Goal: Task Accomplishment & Management: Use online tool/utility

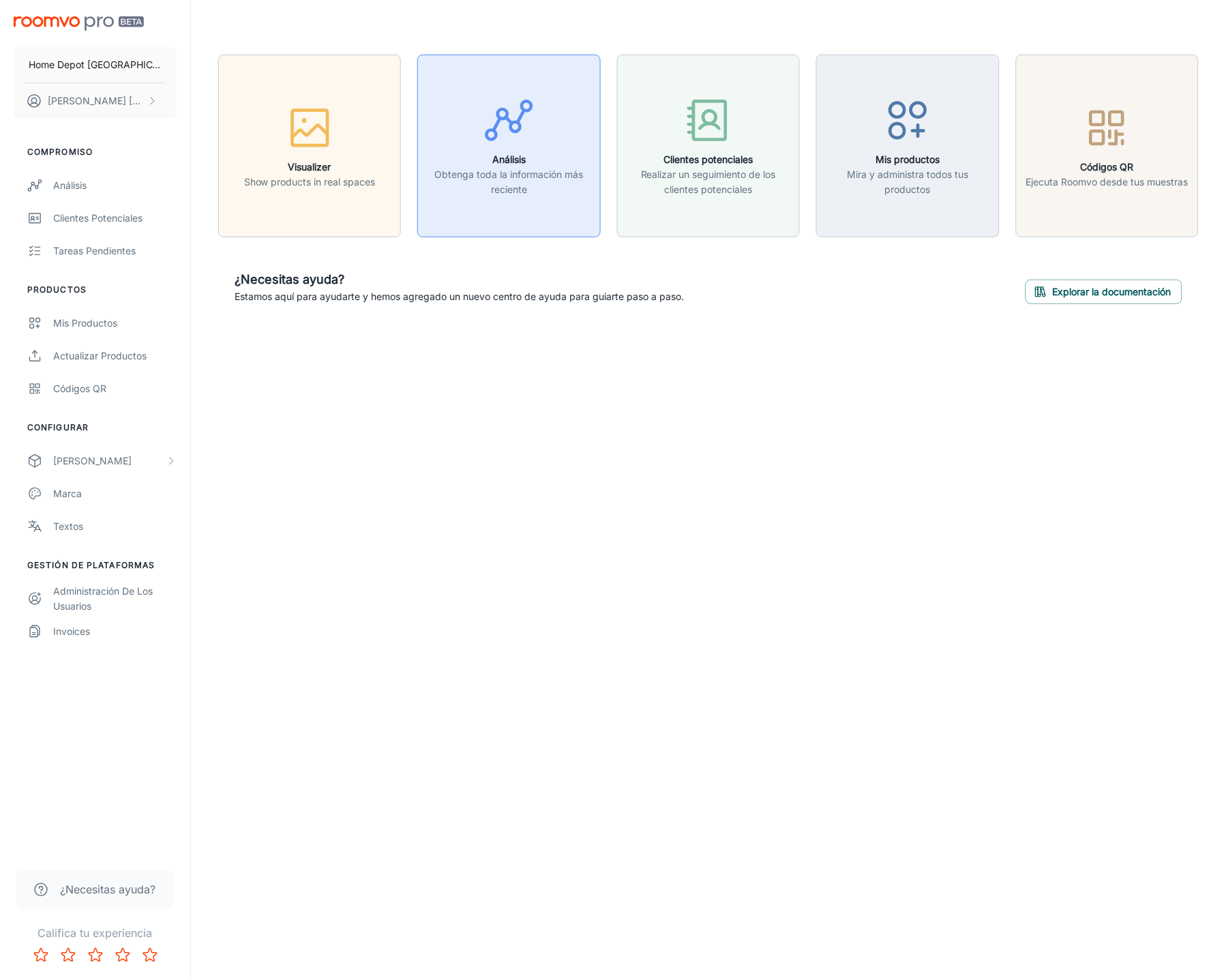
click at [516, 173] on p "Obtenga toda la información más reciente" at bounding box center [508, 182] width 165 height 30
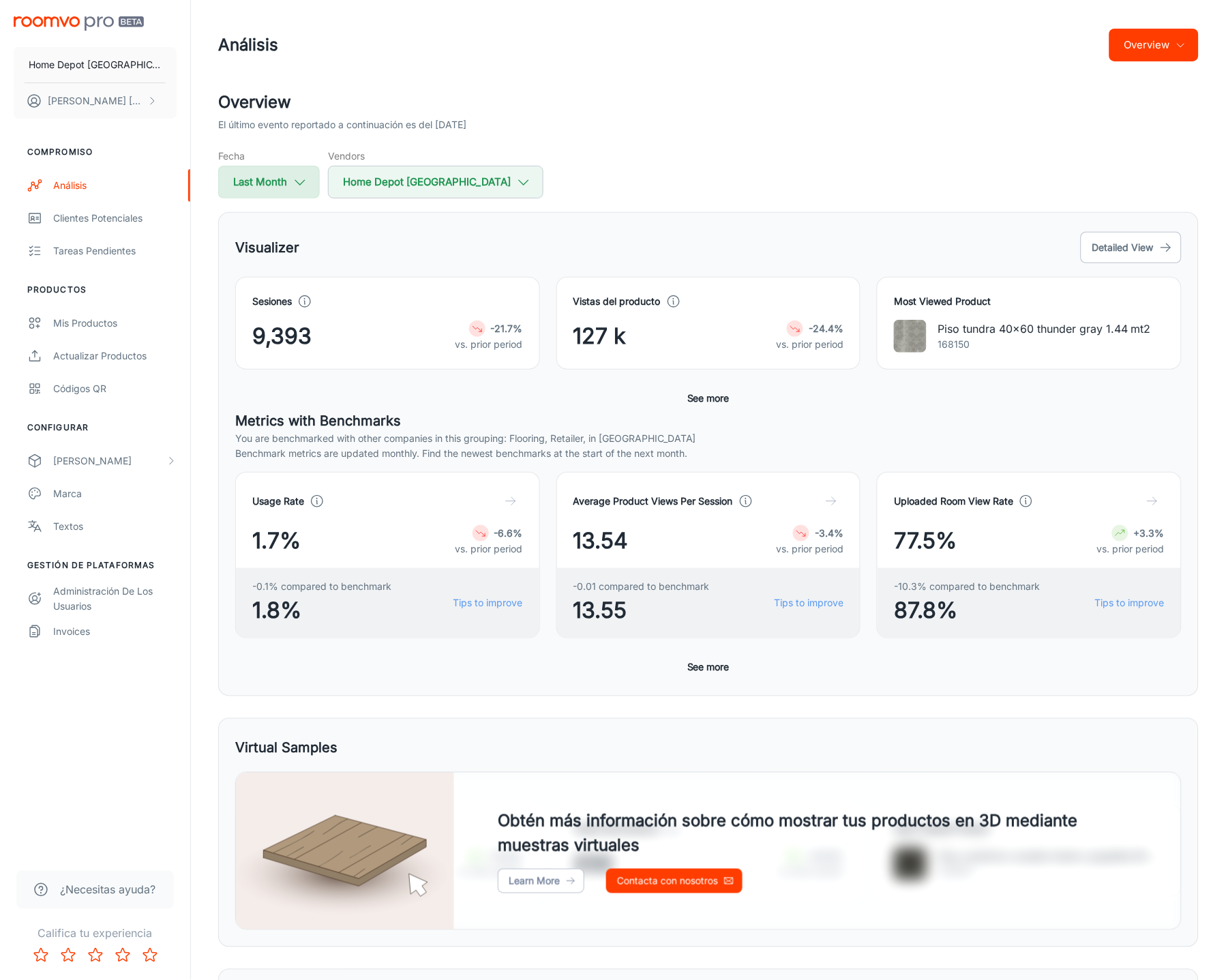
click at [306, 179] on icon "button" at bounding box center [300, 182] width 15 height 15
select select "8"
select select "2025"
select select "8"
select select "2025"
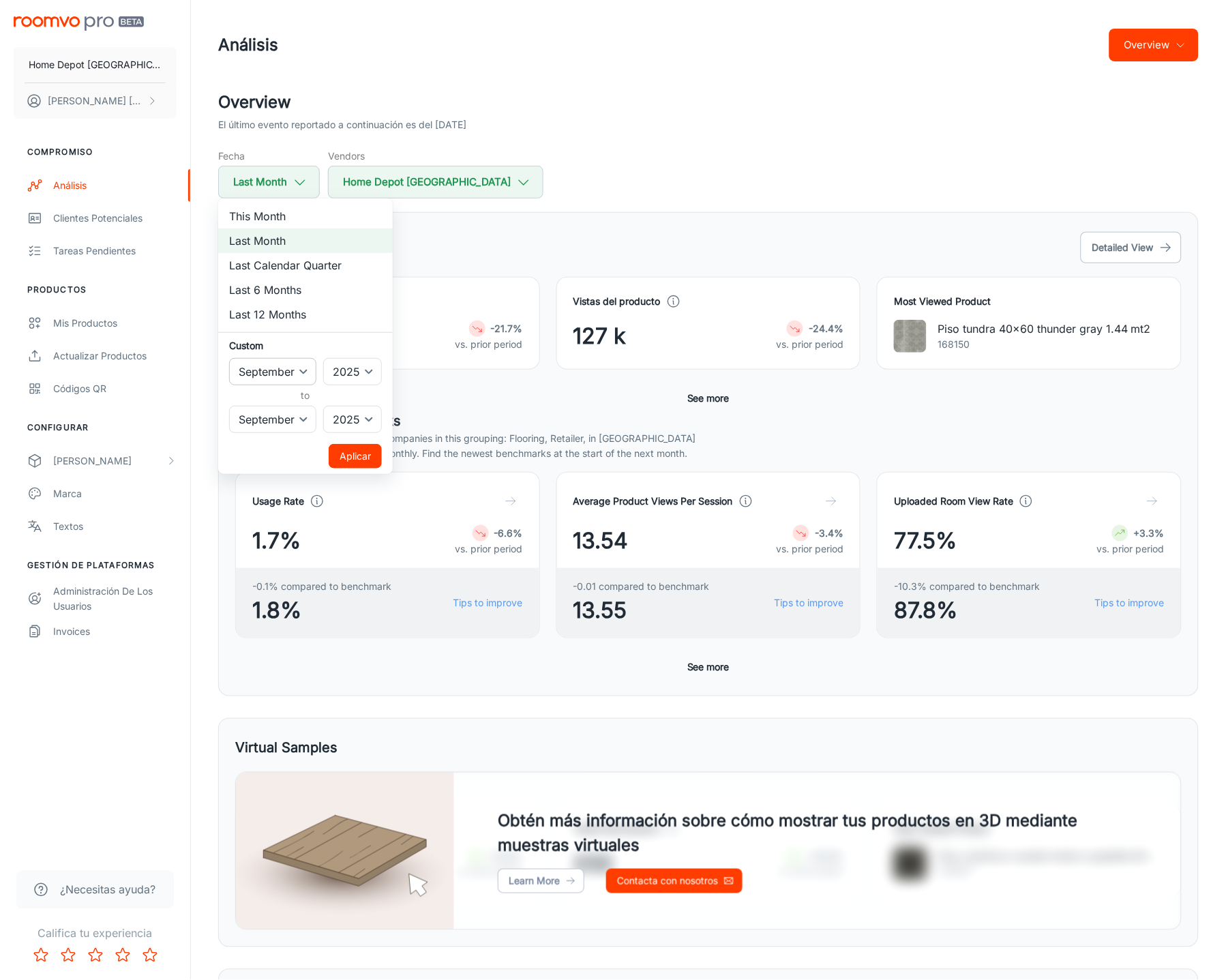
click at [307, 375] on select "January February March April May June July August September October November De…" at bounding box center [272, 371] width 87 height 27
select select "0"
click at [229, 358] on select "January February March April May June July August September October November De…" at bounding box center [272, 371] width 87 height 27
click at [380, 383] on div "2022 2023 2024 2025 ​" at bounding box center [353, 371] width 59 height 27
click at [376, 371] on select "2022 2023 2024 2025" at bounding box center [353, 371] width 59 height 27
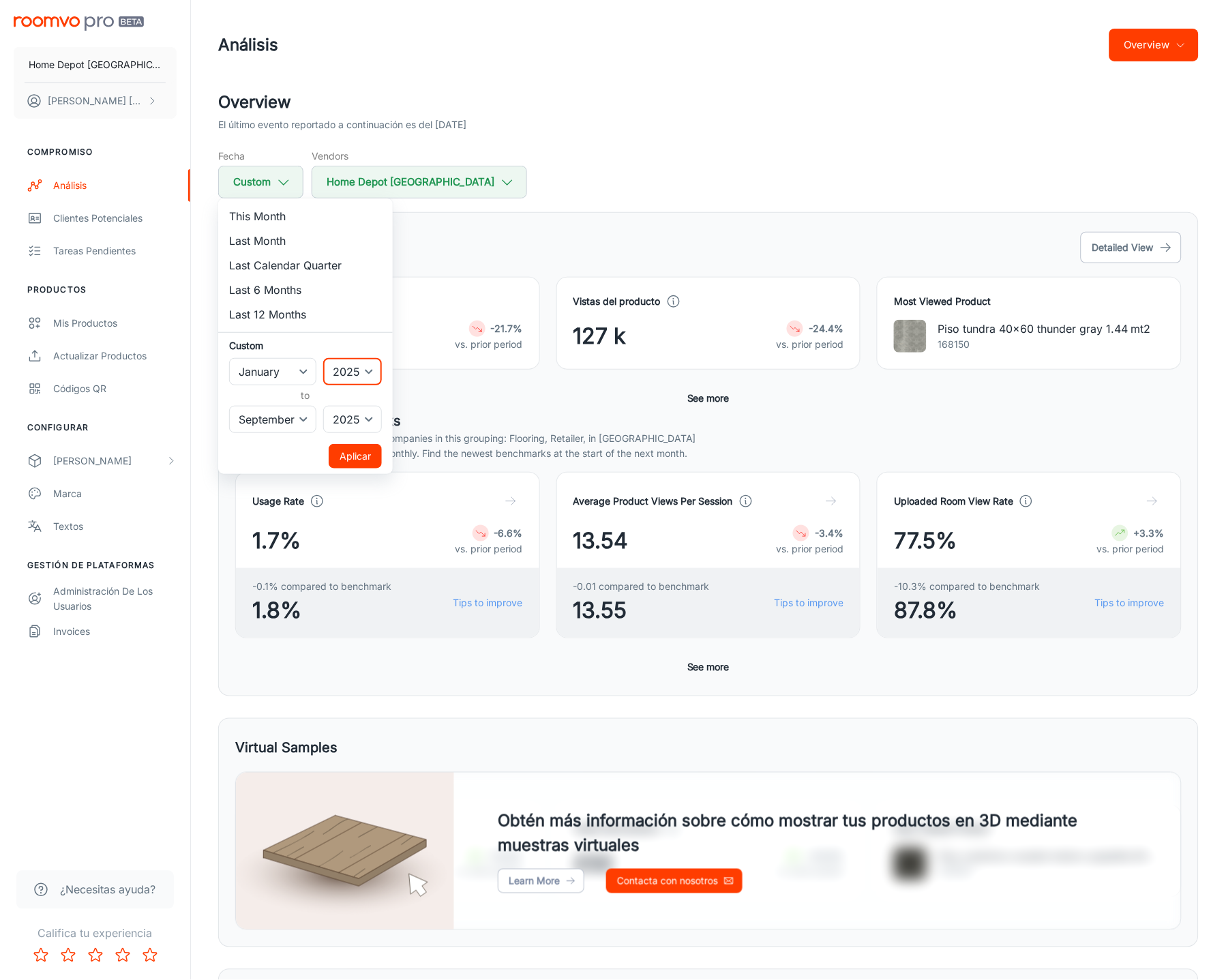
select select "2023"
click at [323, 358] on select "2022 2023 2024 2025" at bounding box center [353, 371] width 59 height 27
click at [301, 421] on select "January February March April May June July August September October November De…" at bounding box center [272, 419] width 87 height 27
click at [229, 405] on select "January February March April May June July August September October November De…" at bounding box center [272, 419] width 87 height 27
click at [349, 452] on button "Aplicar" at bounding box center [355, 457] width 53 height 25
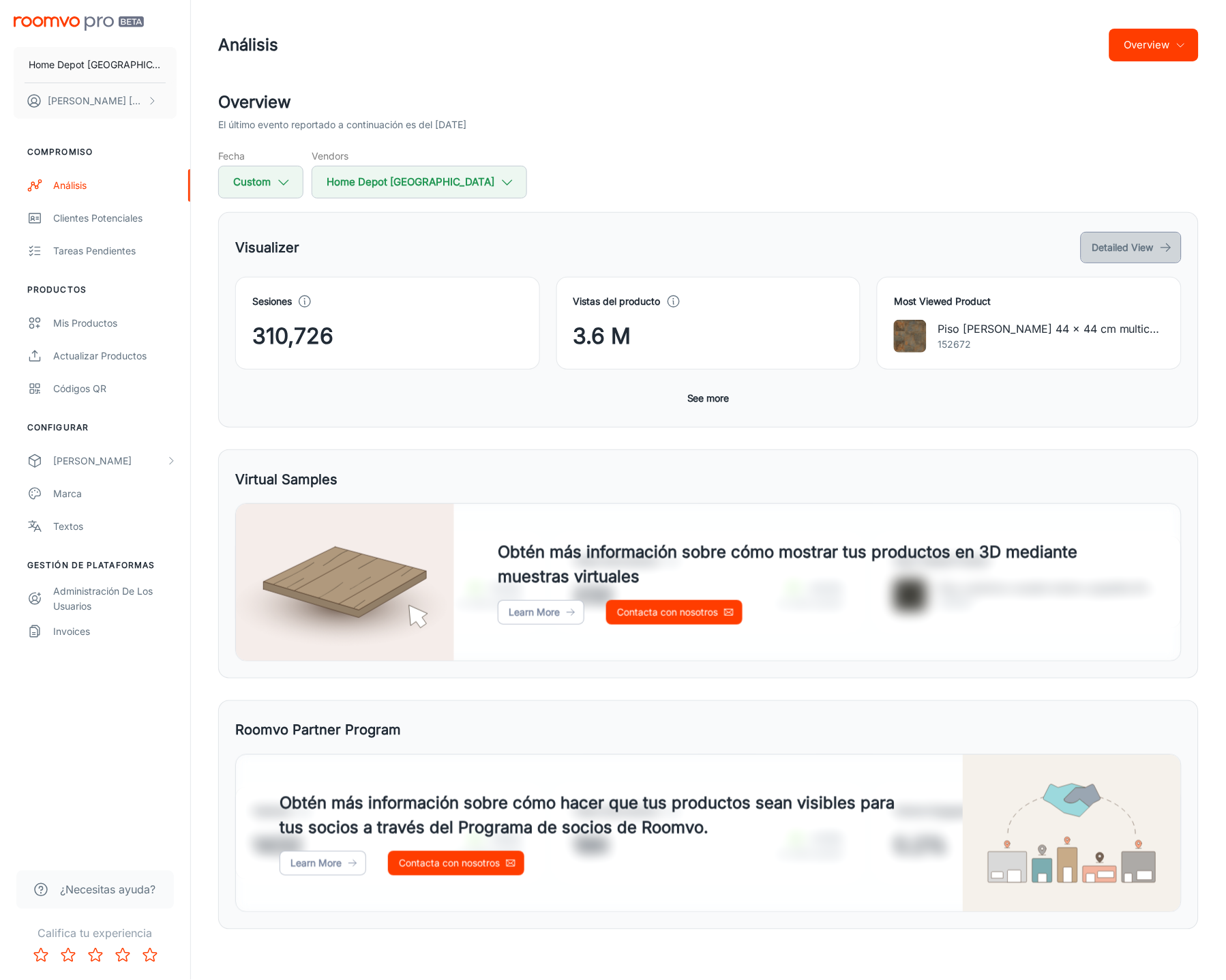
click at [1127, 241] on button "Detailed View" at bounding box center [1131, 248] width 100 height 32
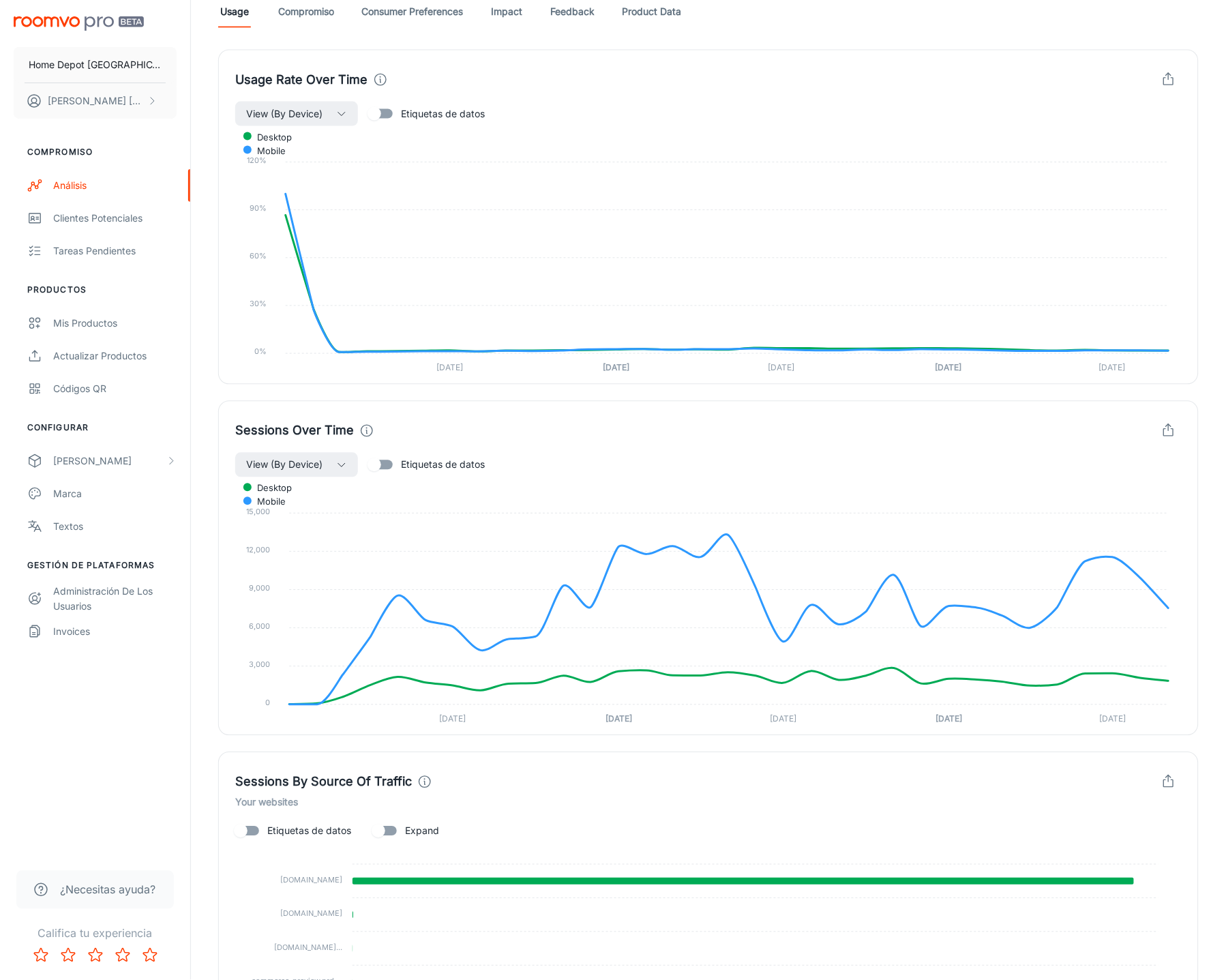
scroll to position [502, 0]
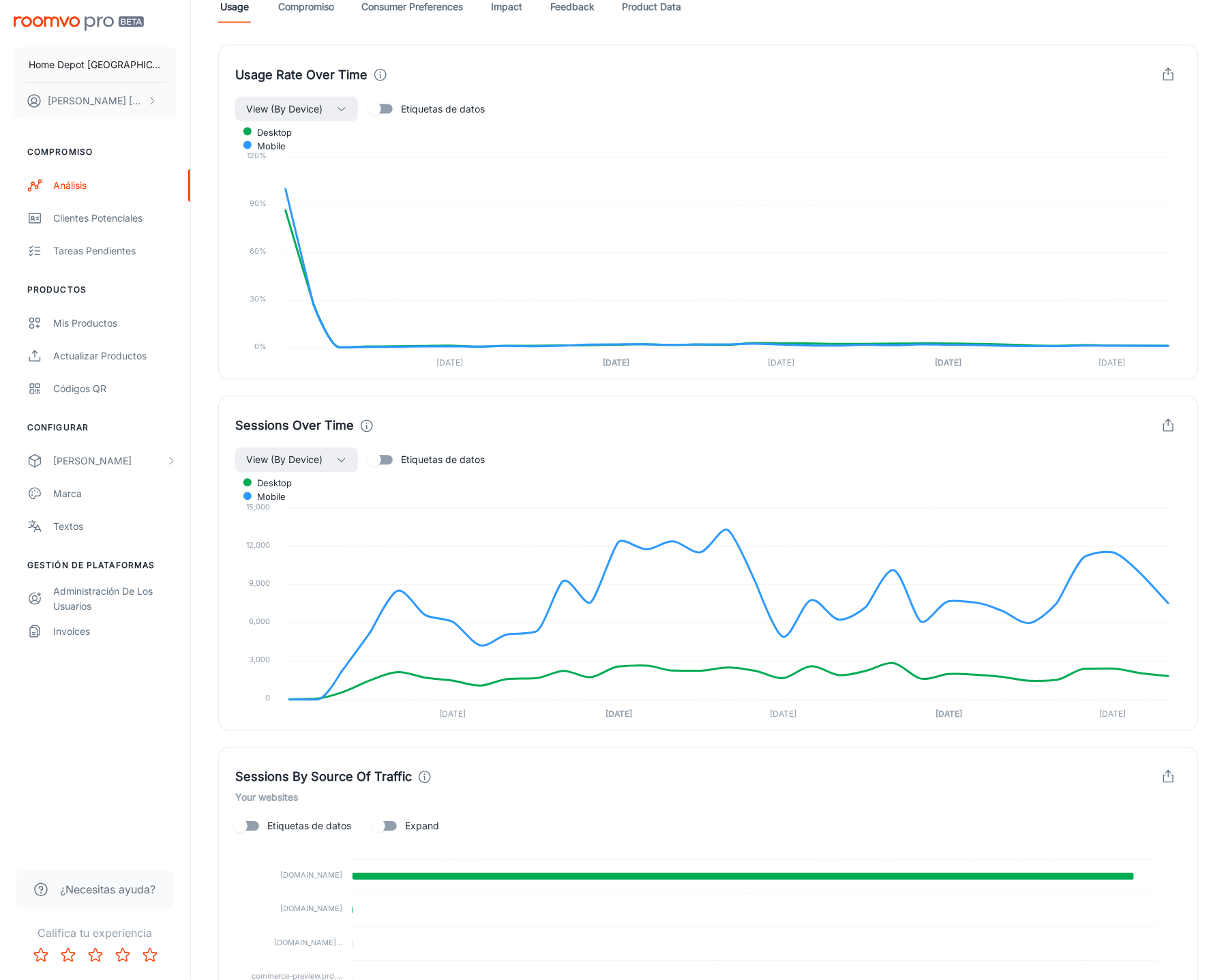
click at [1170, 426] on icon "button" at bounding box center [1168, 426] width 15 height 15
click at [1119, 488] on span "Download CSV" at bounding box center [1128, 485] width 80 height 17
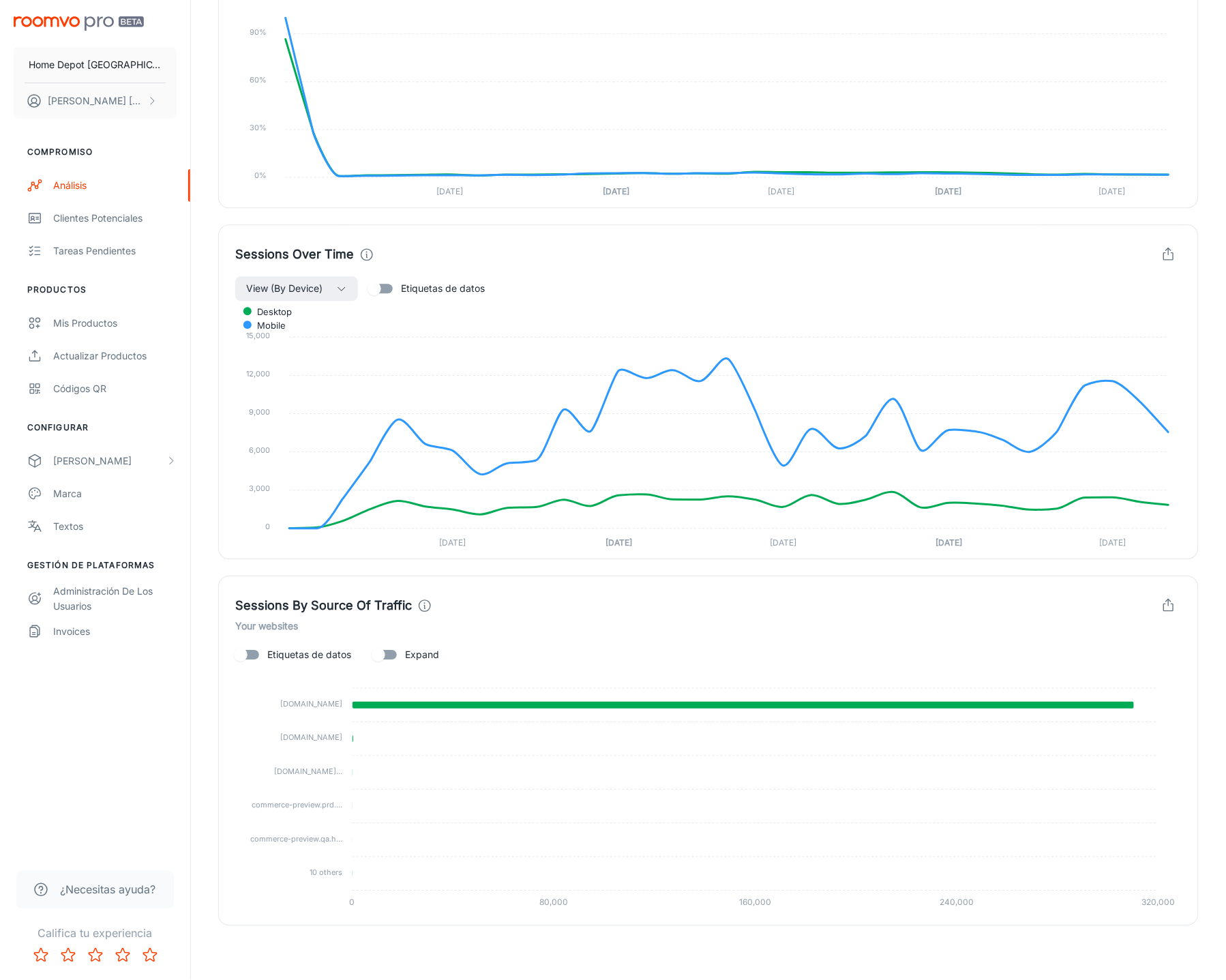
scroll to position [0, 0]
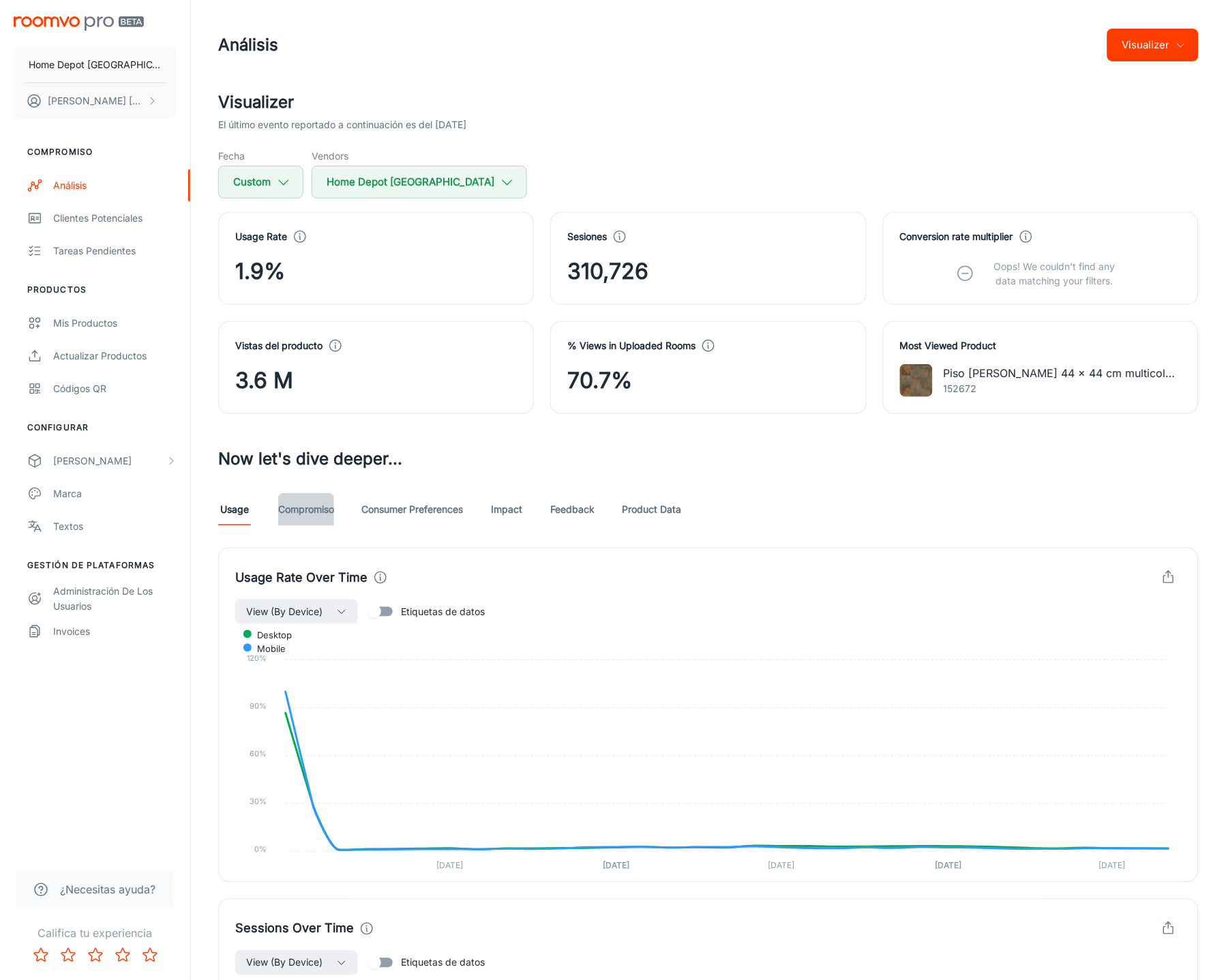
click at [307, 508] on link "Compromiso" at bounding box center [306, 509] width 56 height 33
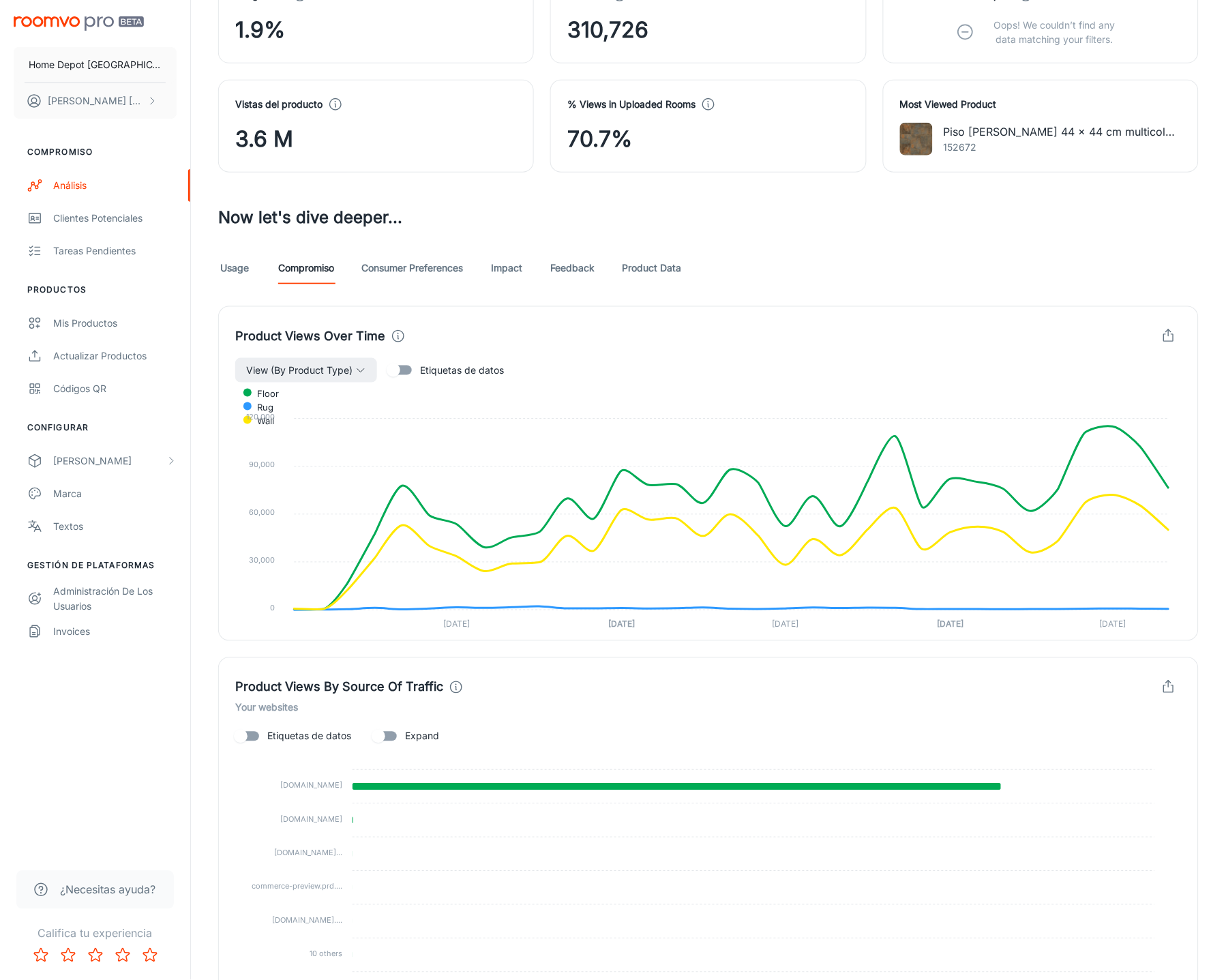
scroll to position [246, 0]
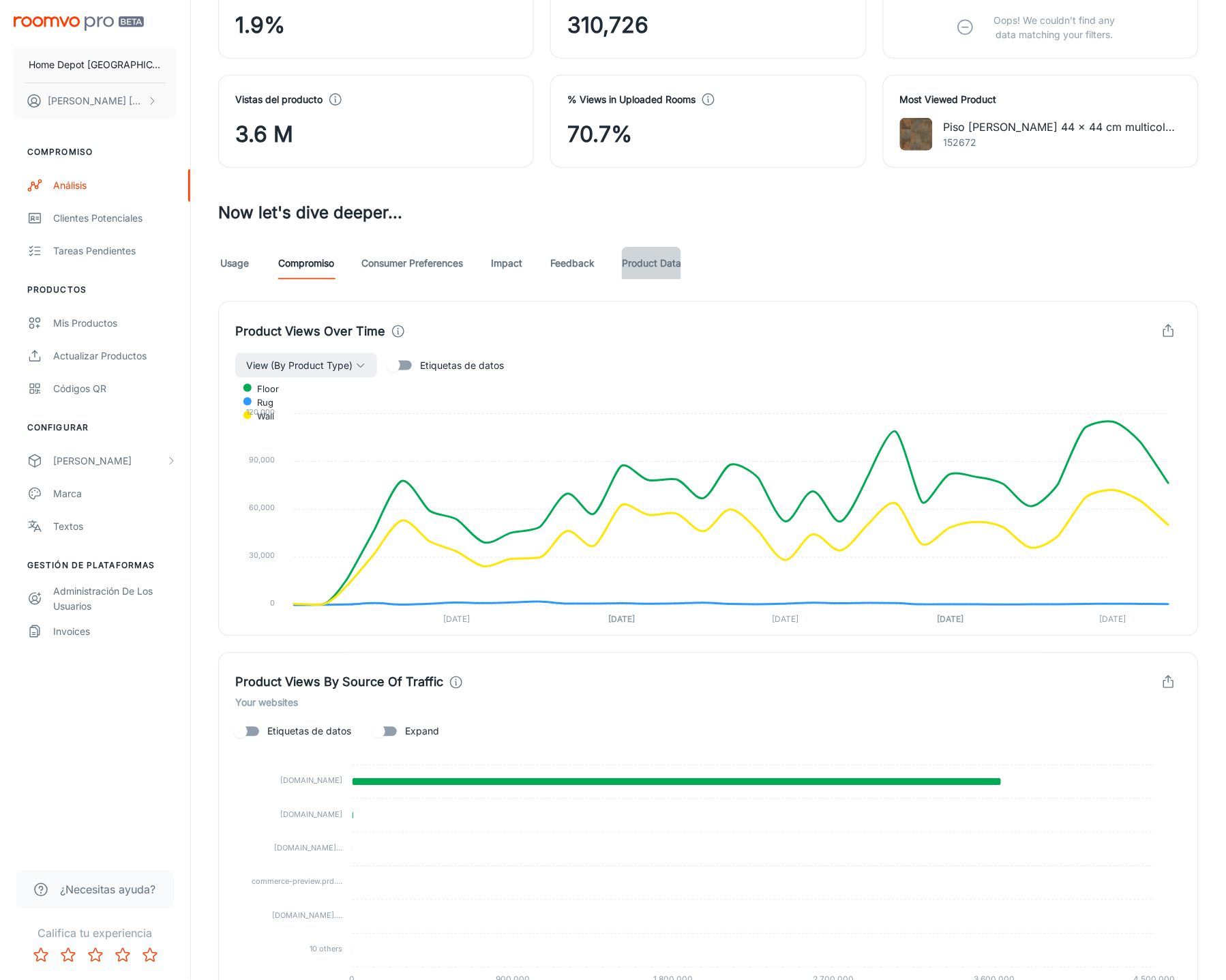
click at [656, 260] on link "Product Data" at bounding box center [650, 263] width 59 height 33
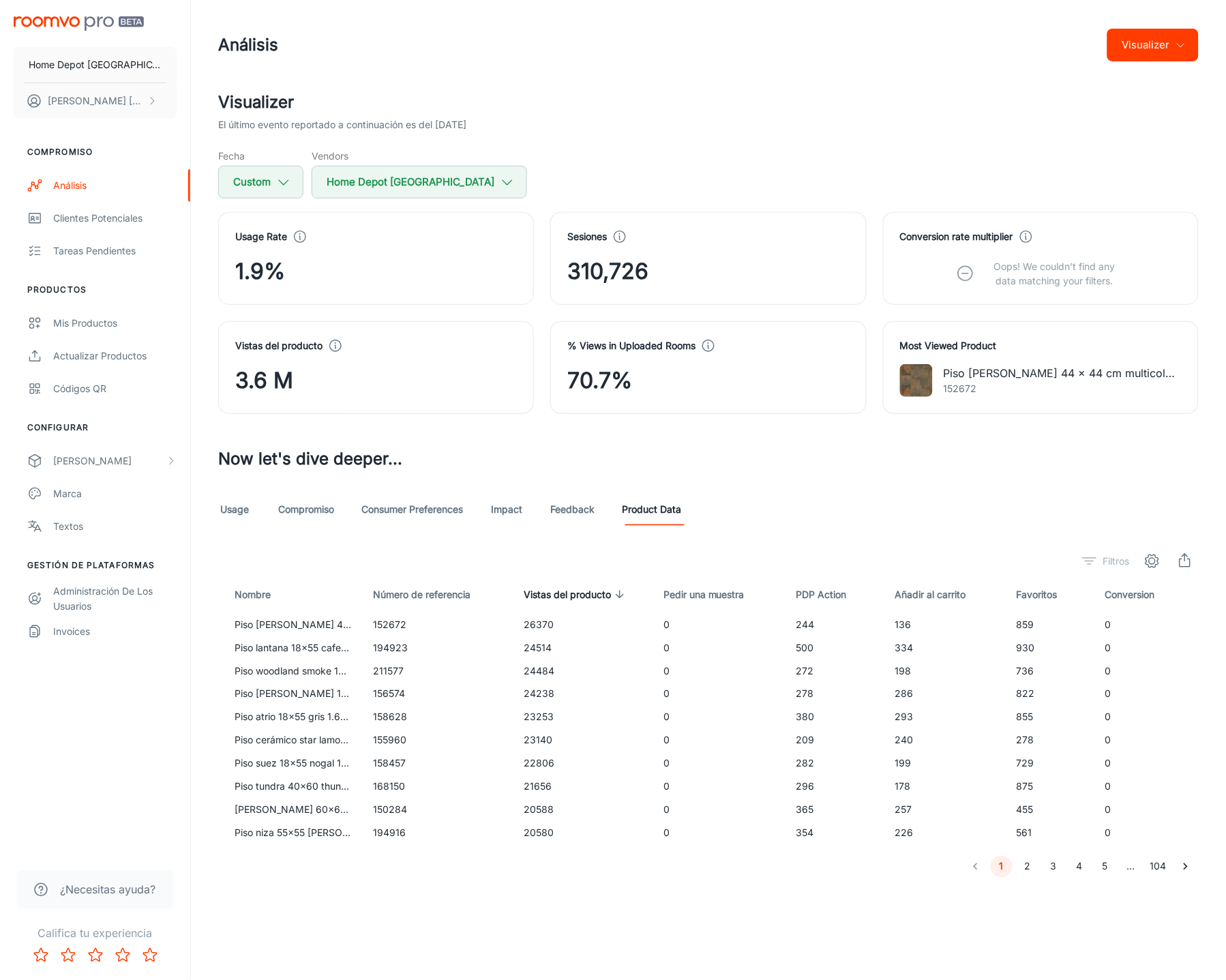
click at [1118, 561] on span "Filtros" at bounding box center [1105, 561] width 54 height 22
click at [1102, 562] on span "Filtros" at bounding box center [1105, 561] width 54 height 22
click at [1157, 561] on icon "settings" at bounding box center [1152, 561] width 17 height 17
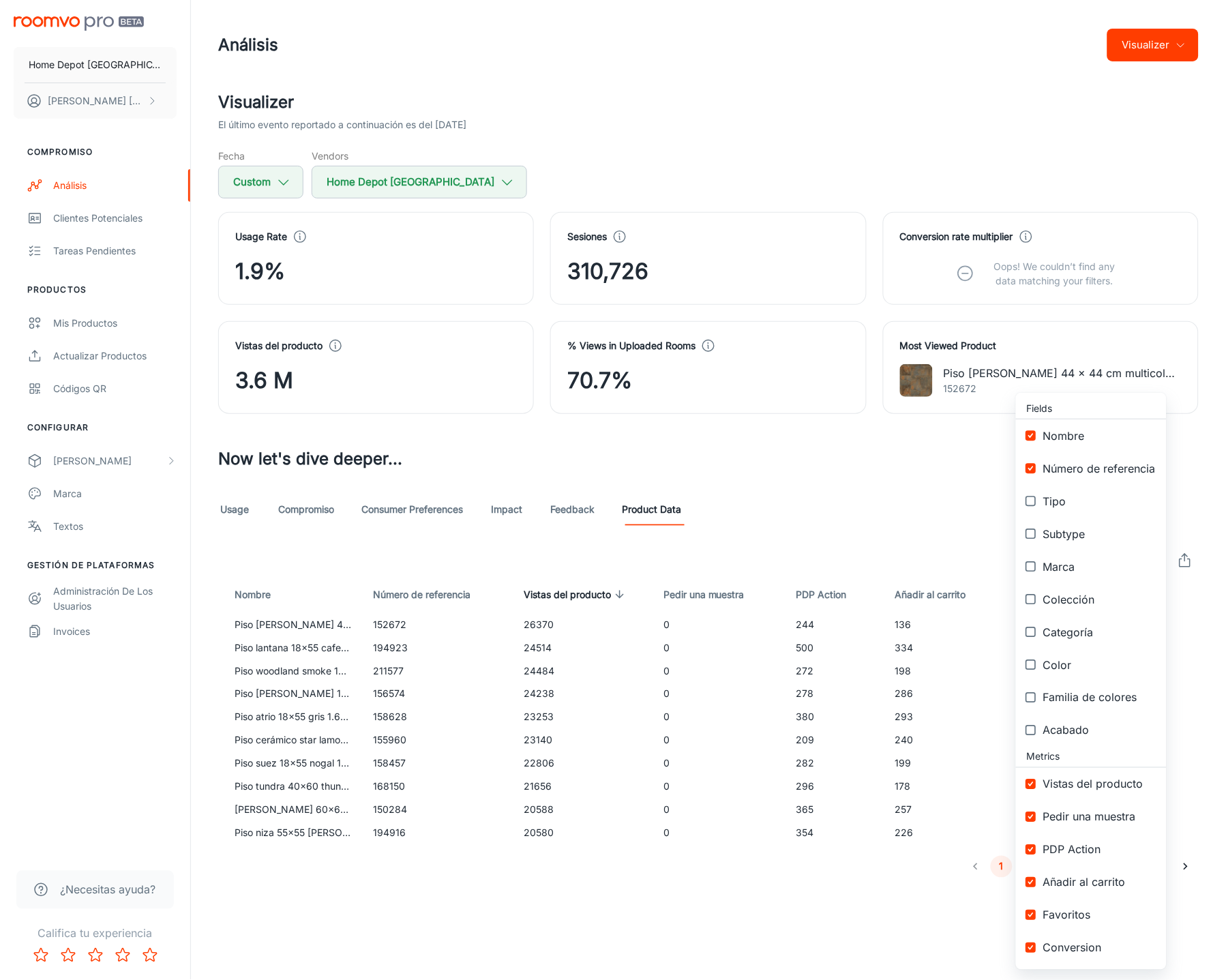
click at [968, 170] on div at bounding box center [613, 490] width 1226 height 980
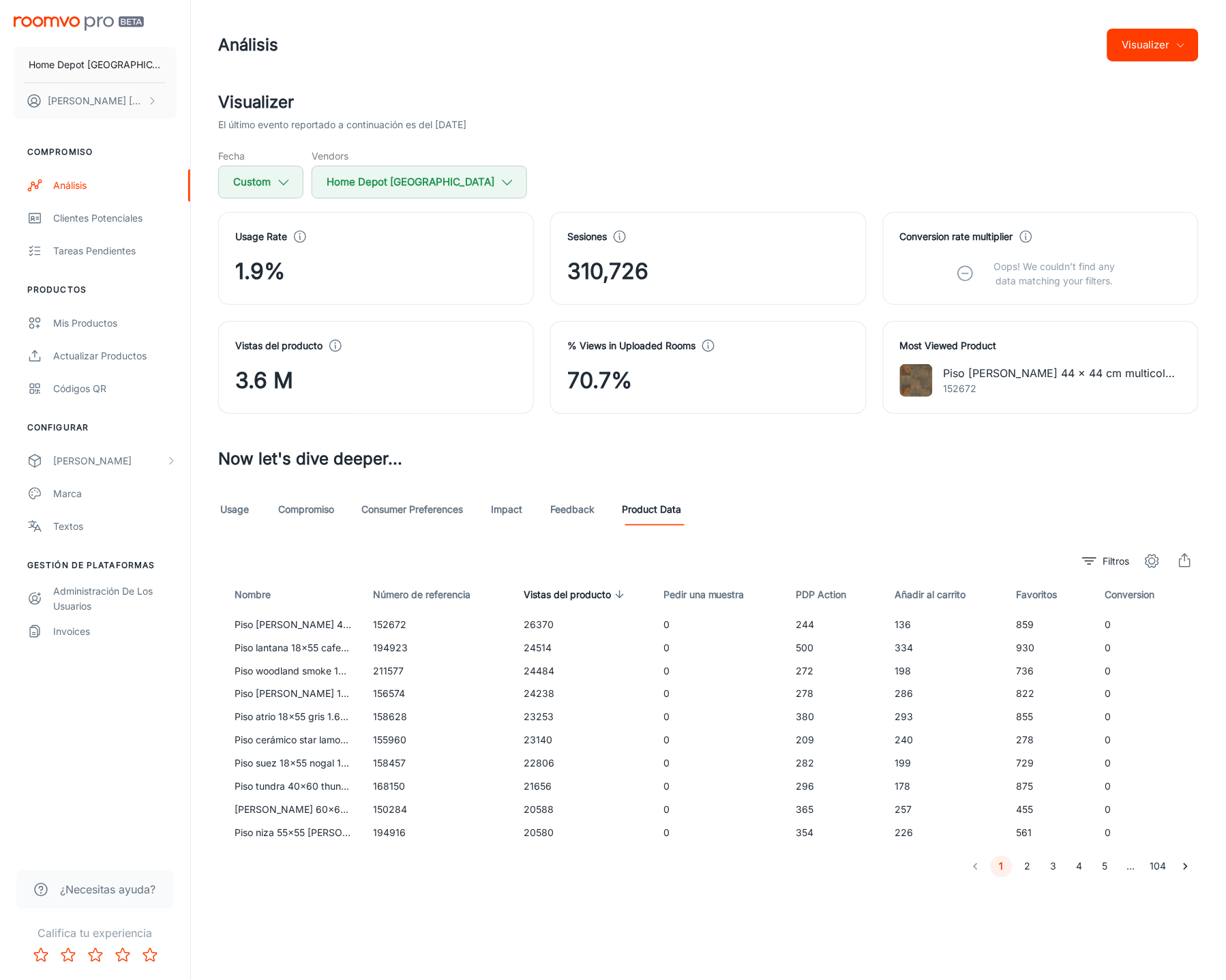
click at [234, 512] on link "Usage" at bounding box center [234, 509] width 33 height 33
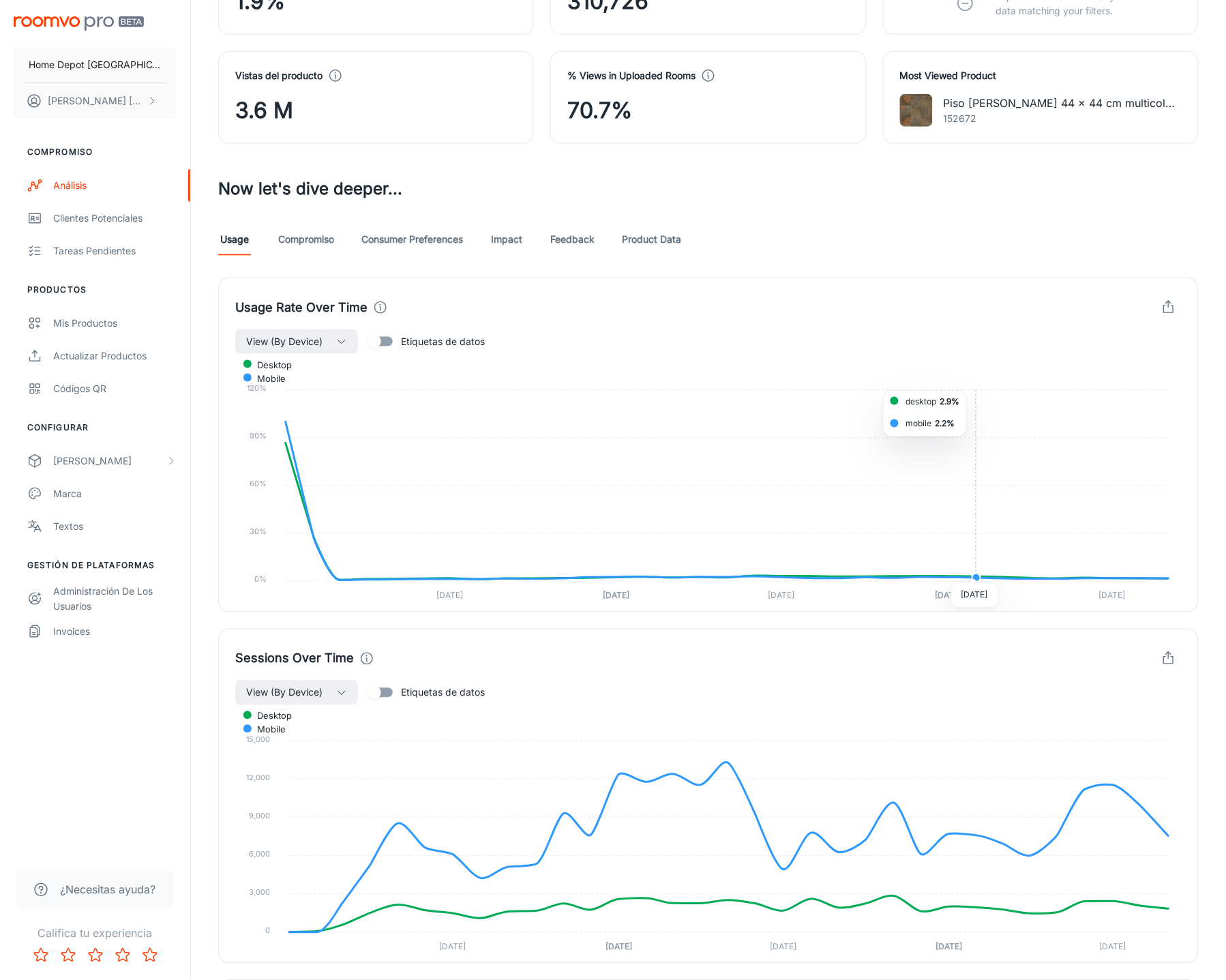
scroll to position [271, 0]
click at [392, 342] on input "Etiquetas de datos" at bounding box center [375, 340] width 78 height 26
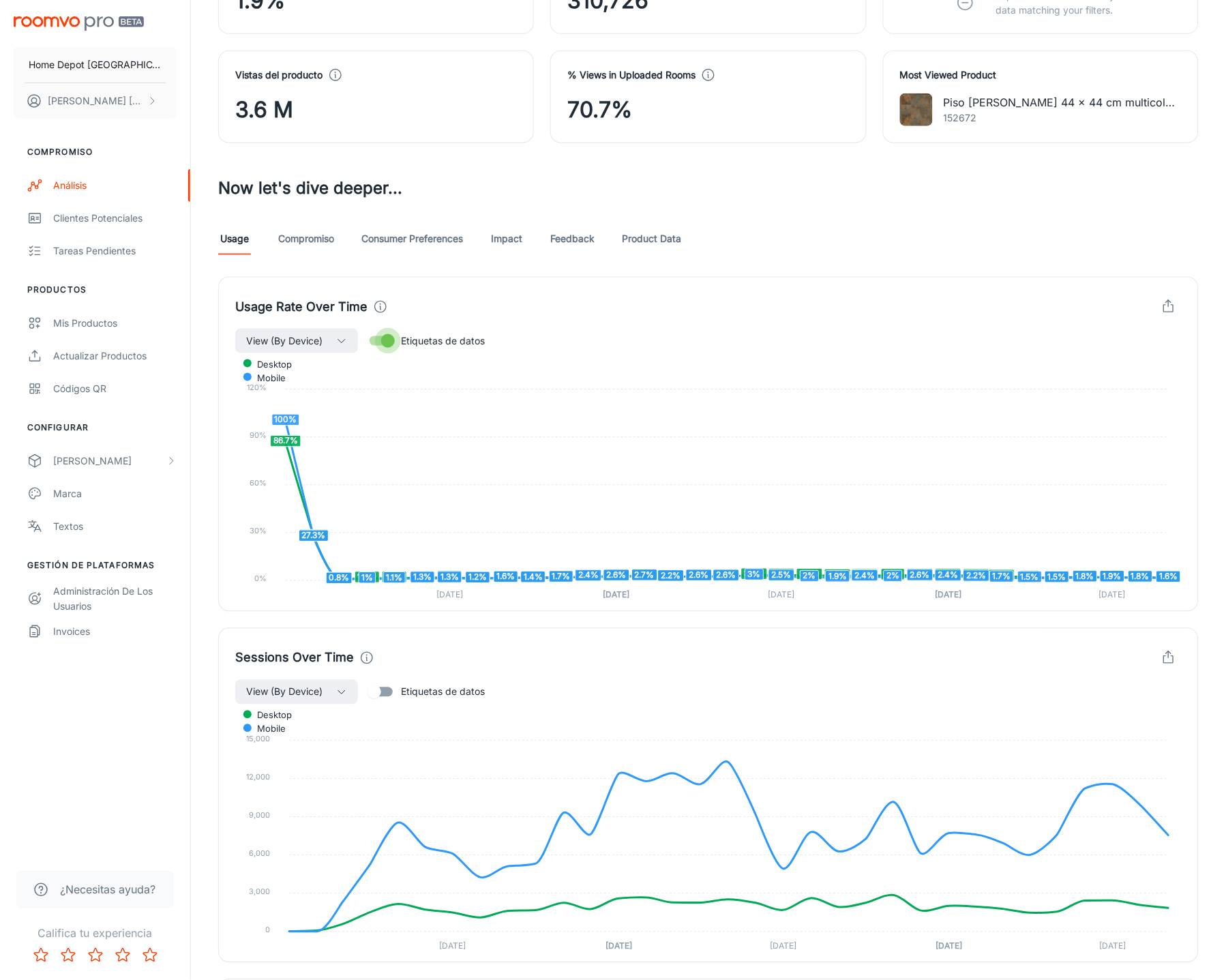
click at [376, 341] on input "Etiquetas de datos" at bounding box center [388, 340] width 78 height 26
checkbox input "false"
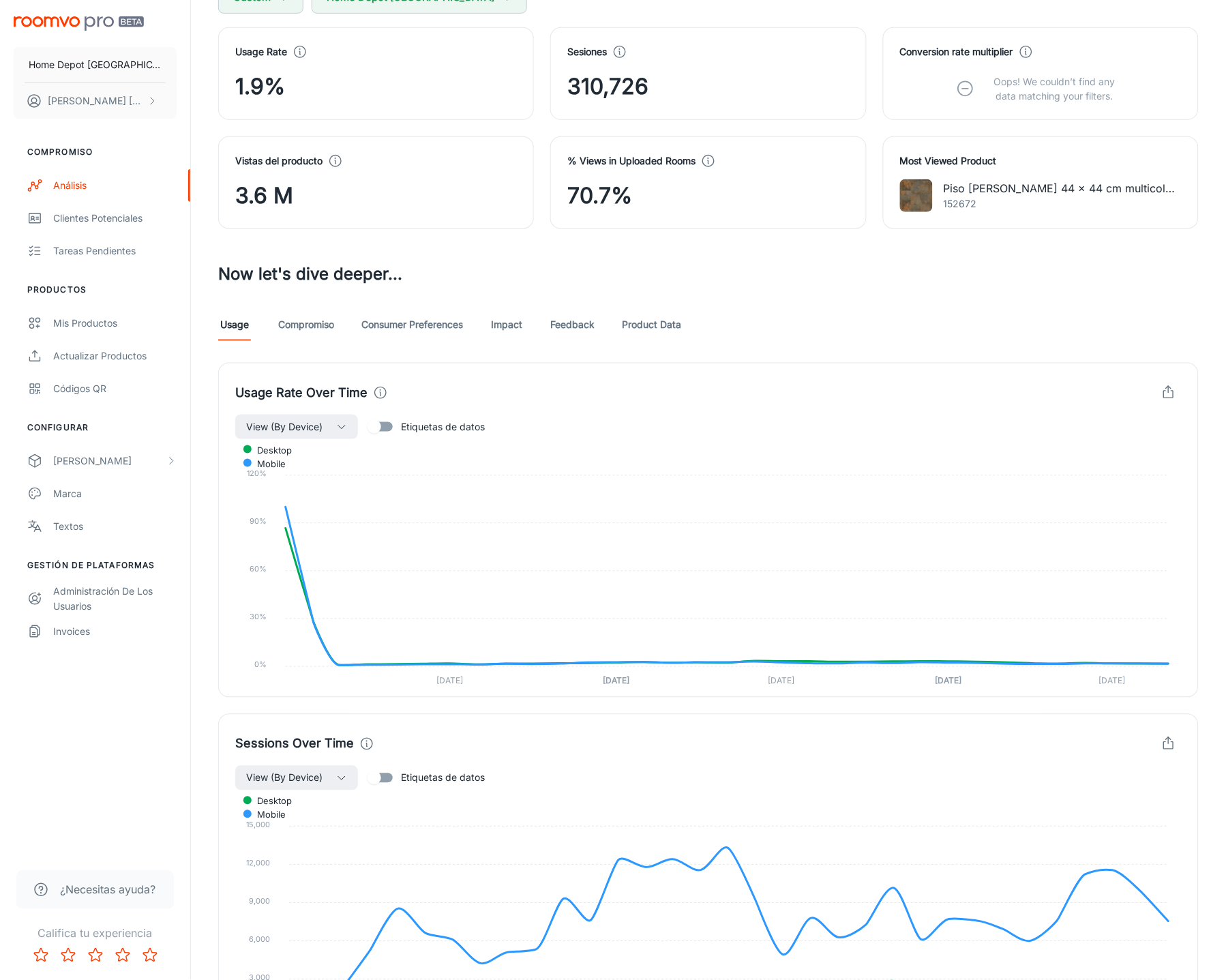
scroll to position [0, 0]
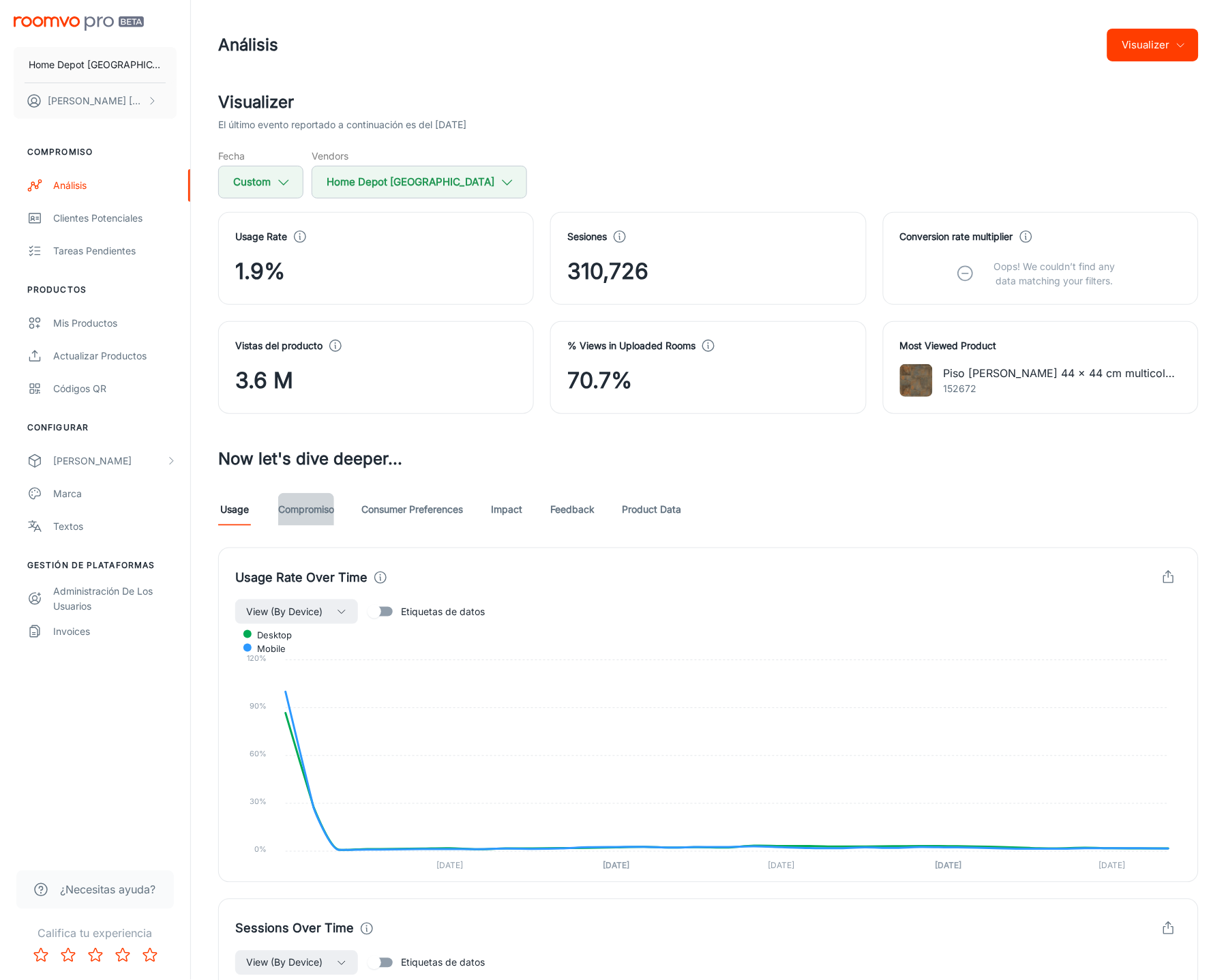
click at [315, 509] on link "Compromiso" at bounding box center [306, 509] width 56 height 33
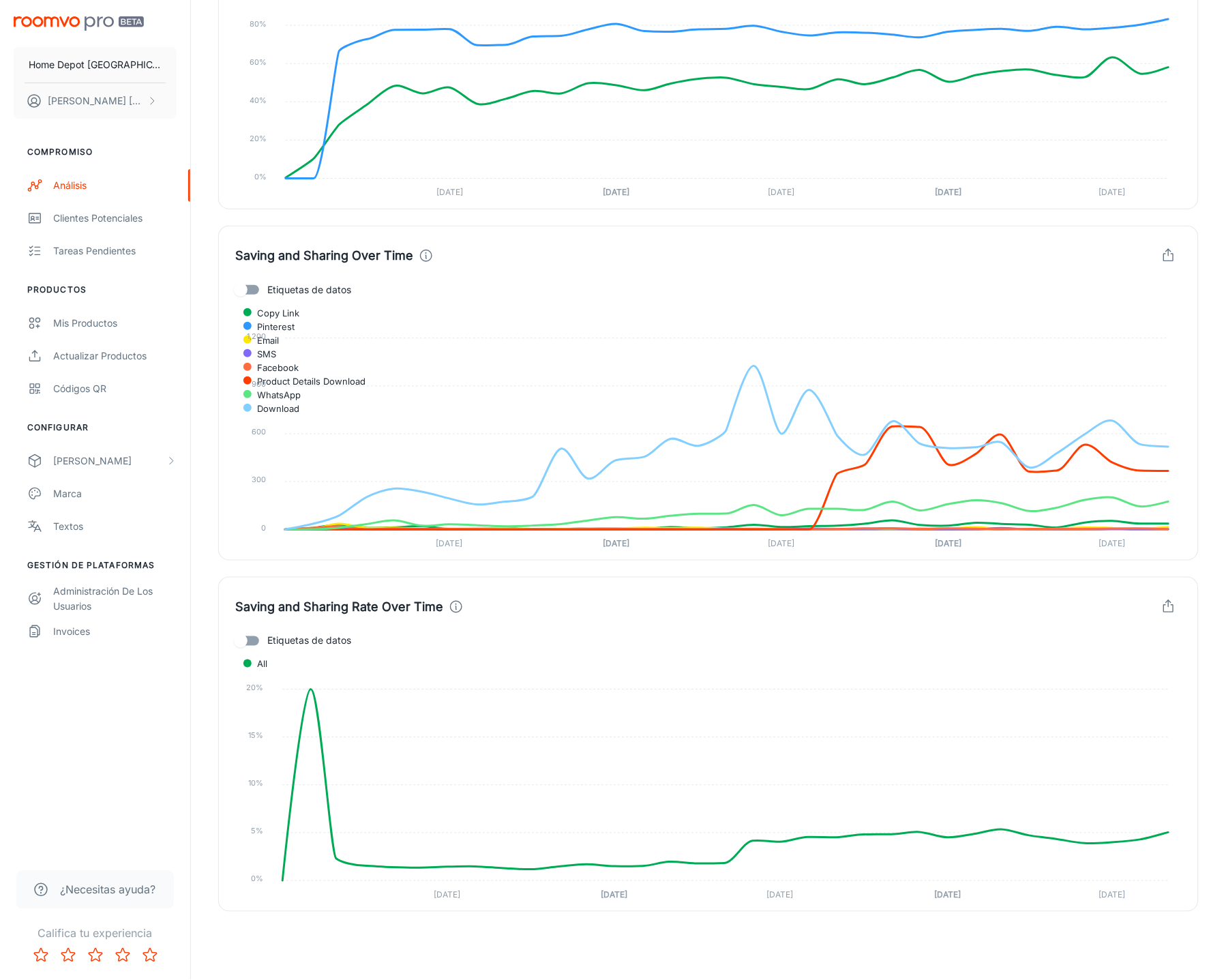
scroll to position [2844, 0]
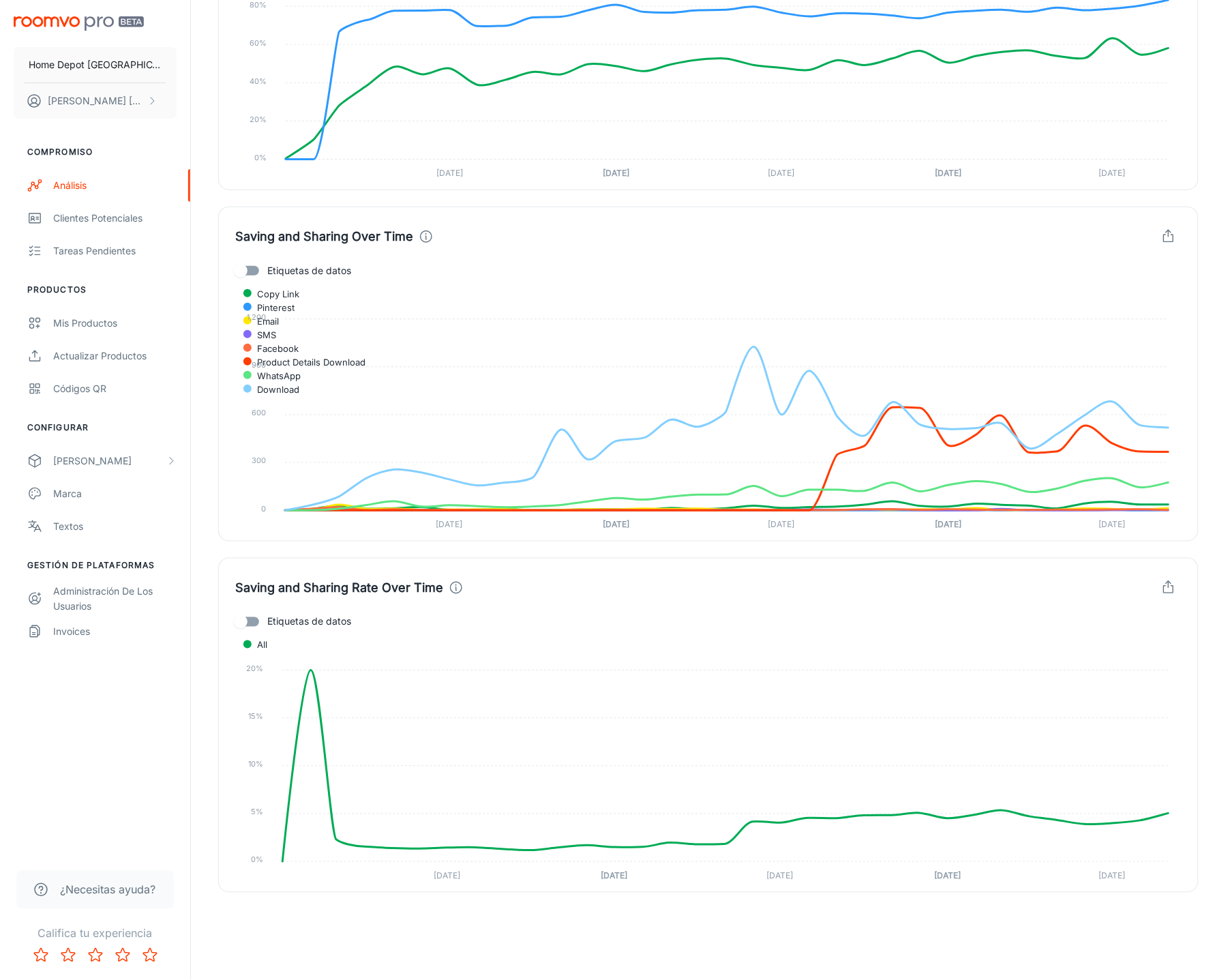
click at [250, 621] on input "Etiquetas de datos" at bounding box center [241, 621] width 78 height 26
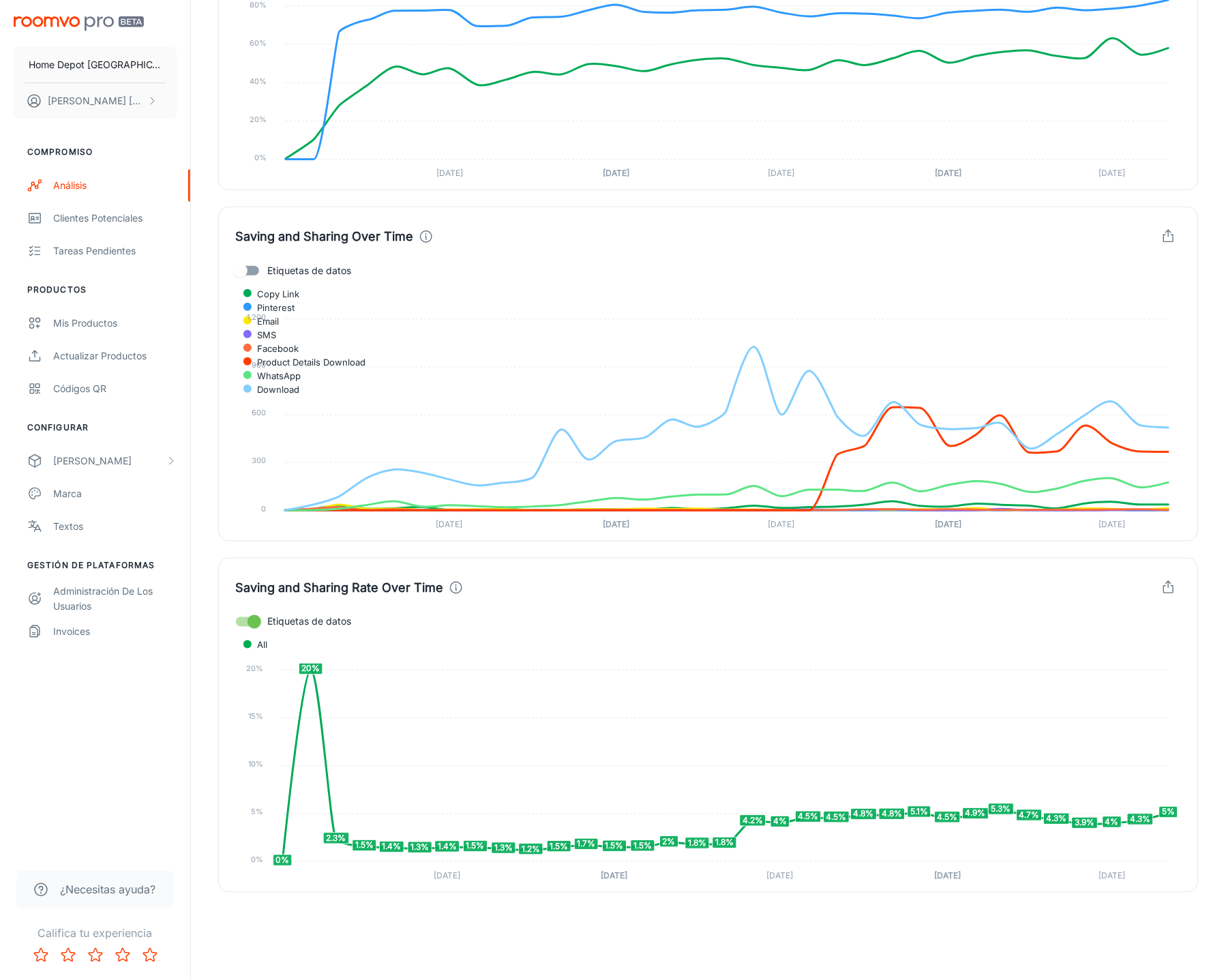
click at [244, 621] on input "Etiquetas de datos" at bounding box center [254, 621] width 78 height 26
checkbox input "false"
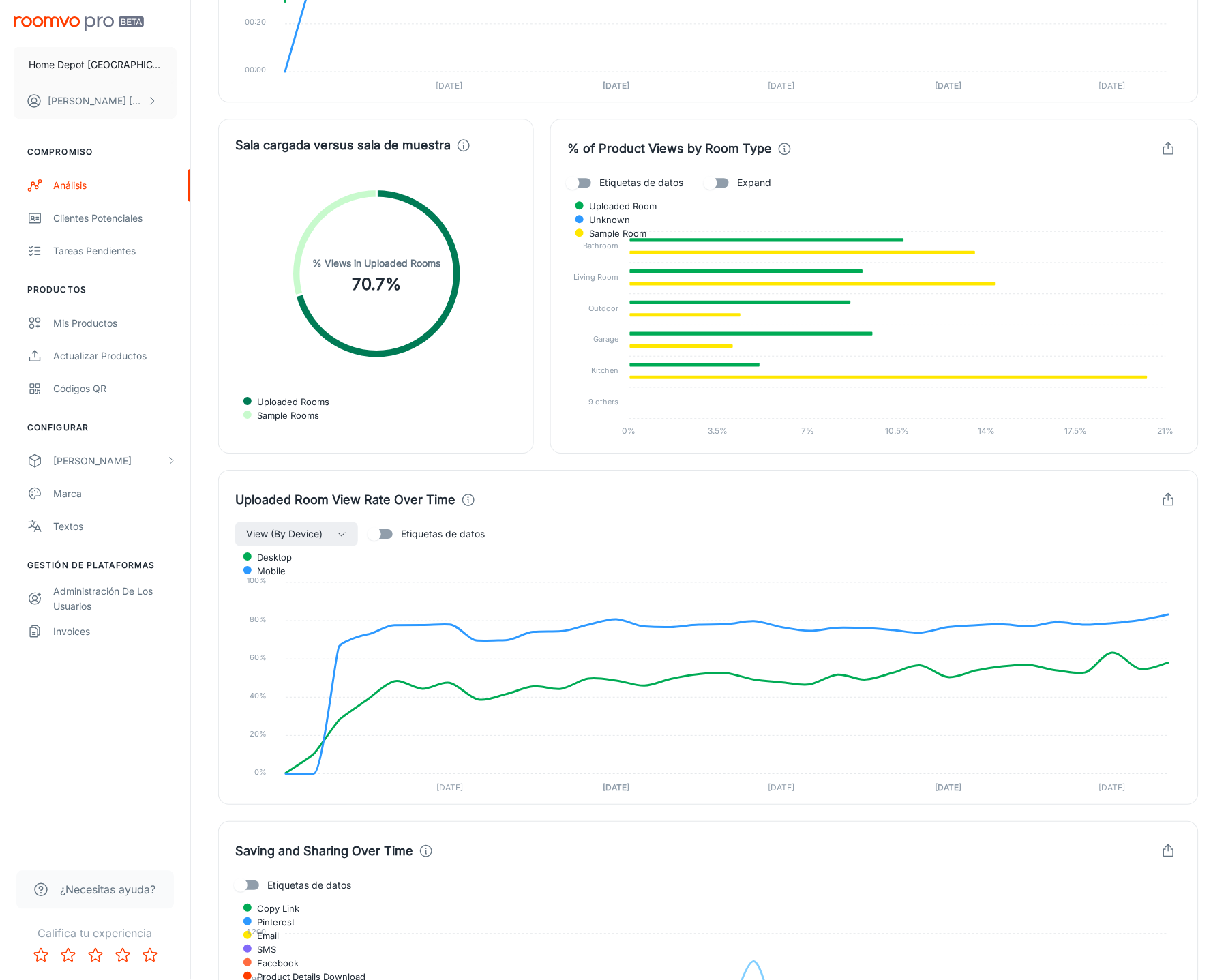
scroll to position [2228, 0]
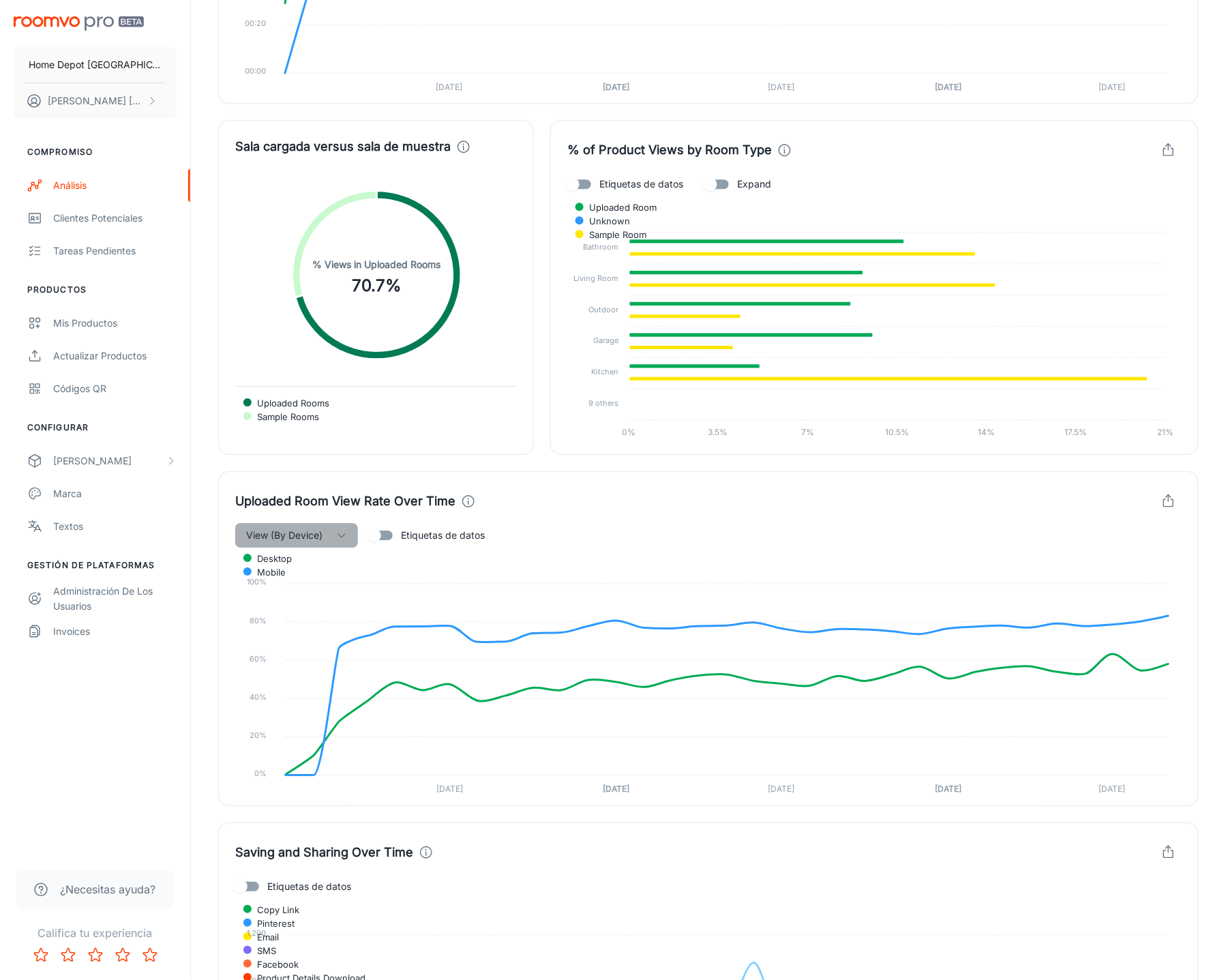
click at [344, 538] on icon "button" at bounding box center [341, 535] width 11 height 11
click at [204, 625] on div at bounding box center [613, 490] width 1226 height 980
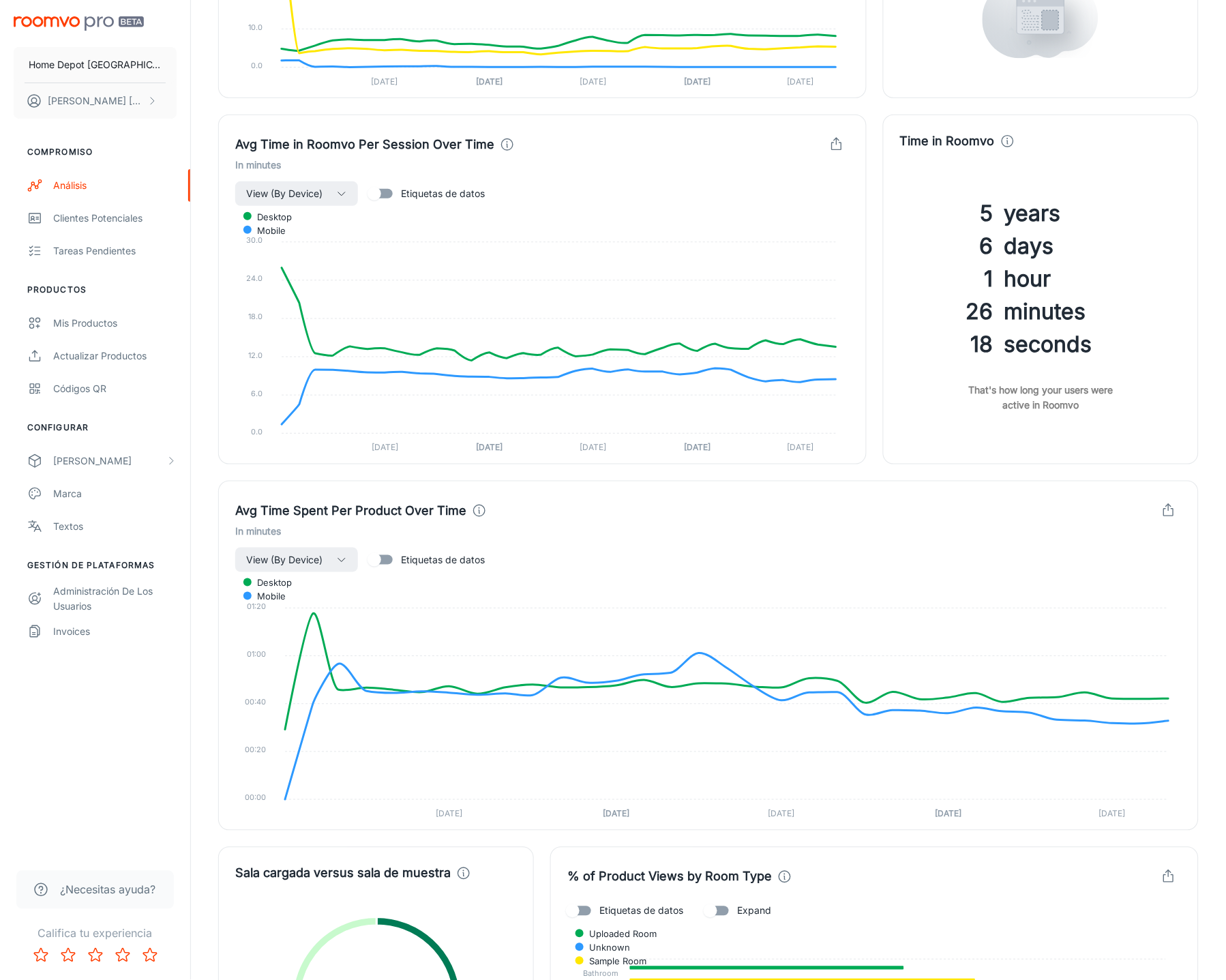
scroll to position [1500, 0]
click at [342, 561] on icon "button" at bounding box center [341, 561] width 11 height 11
click at [203, 650] on div at bounding box center [613, 490] width 1226 height 980
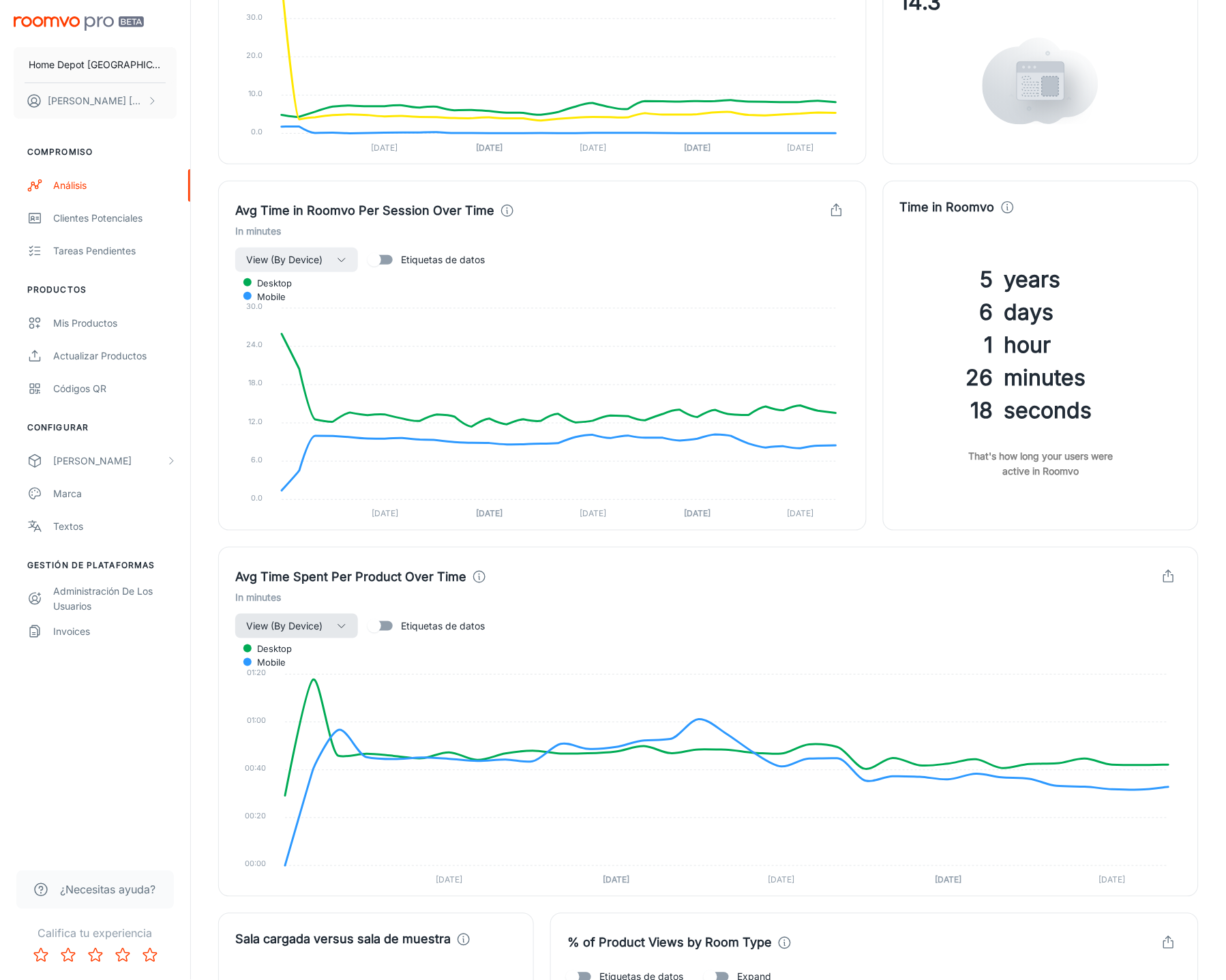
scroll to position [1437, 0]
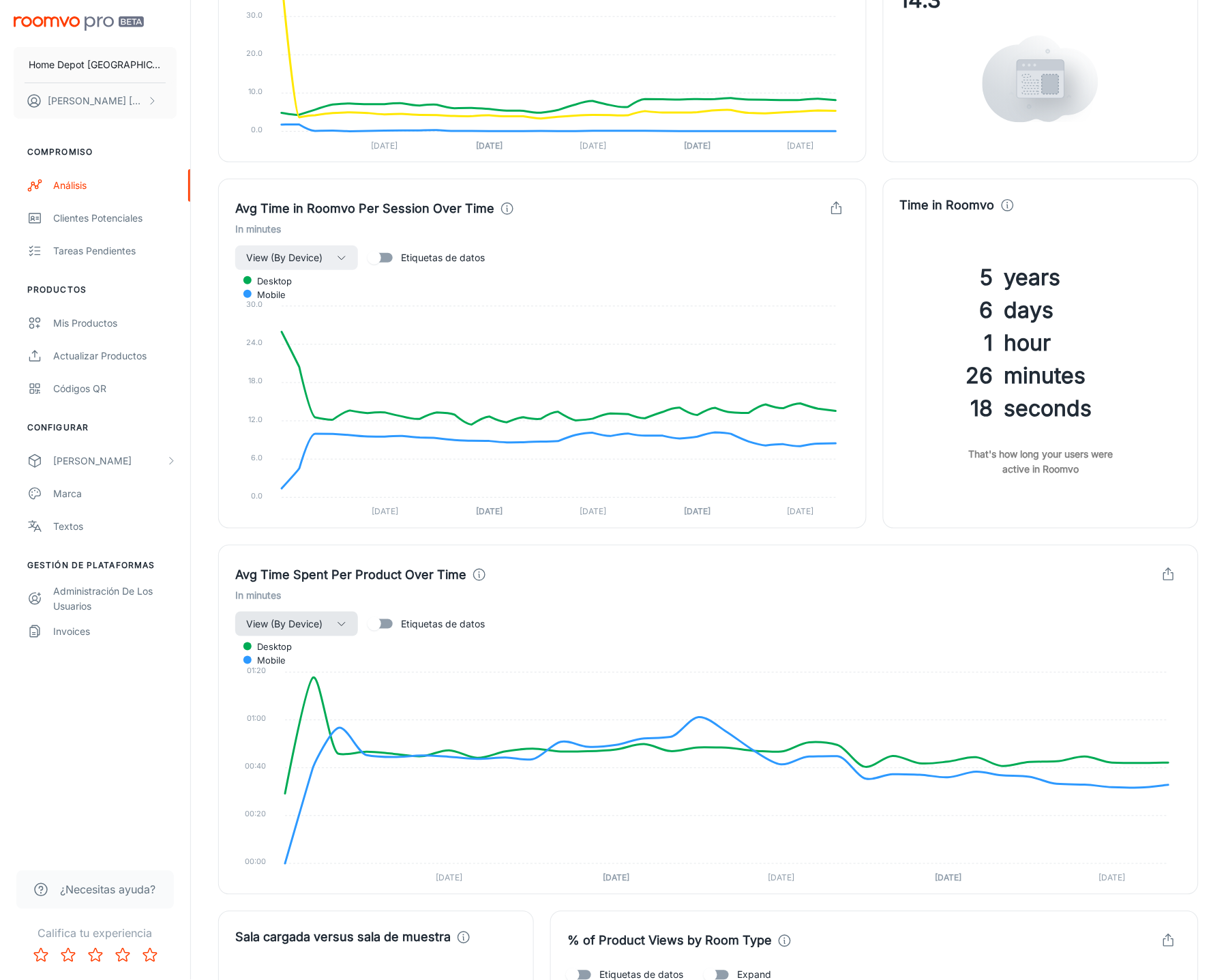
click at [391, 256] on input "Etiquetas de datos" at bounding box center [375, 257] width 78 height 26
checkbox input "true"
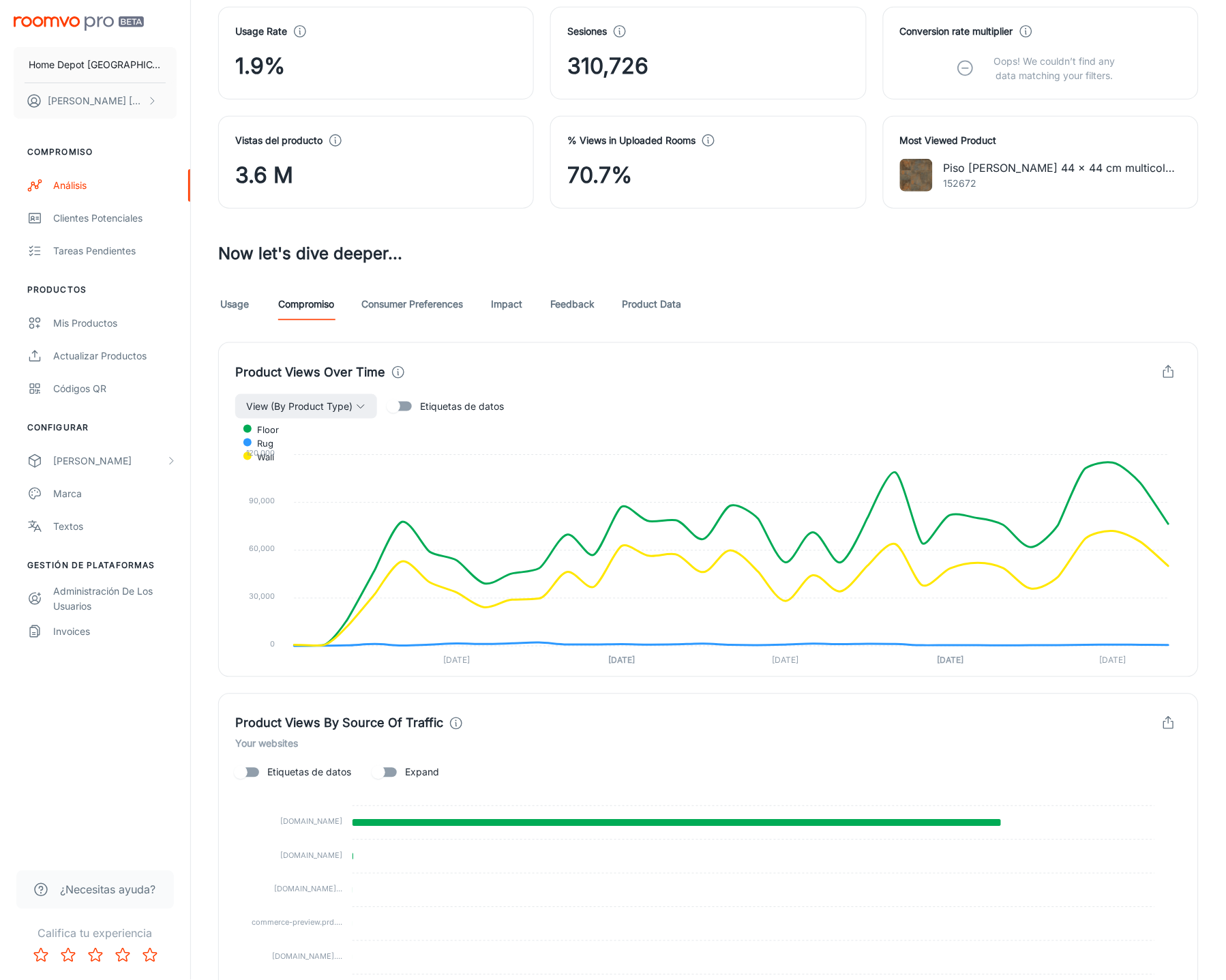
scroll to position [203, 0]
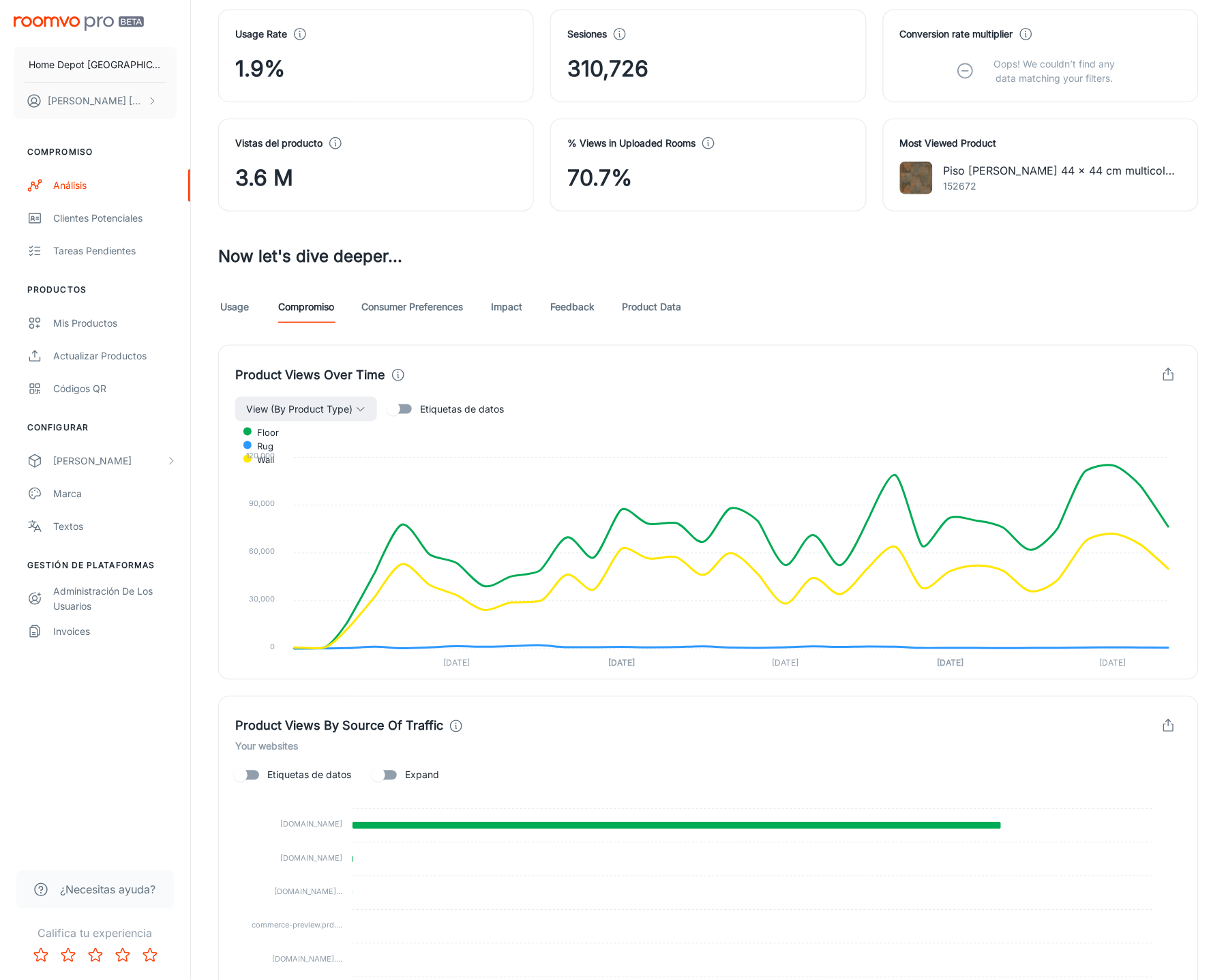
click at [418, 306] on link "Consumer Preferences" at bounding box center [412, 307] width 101 height 33
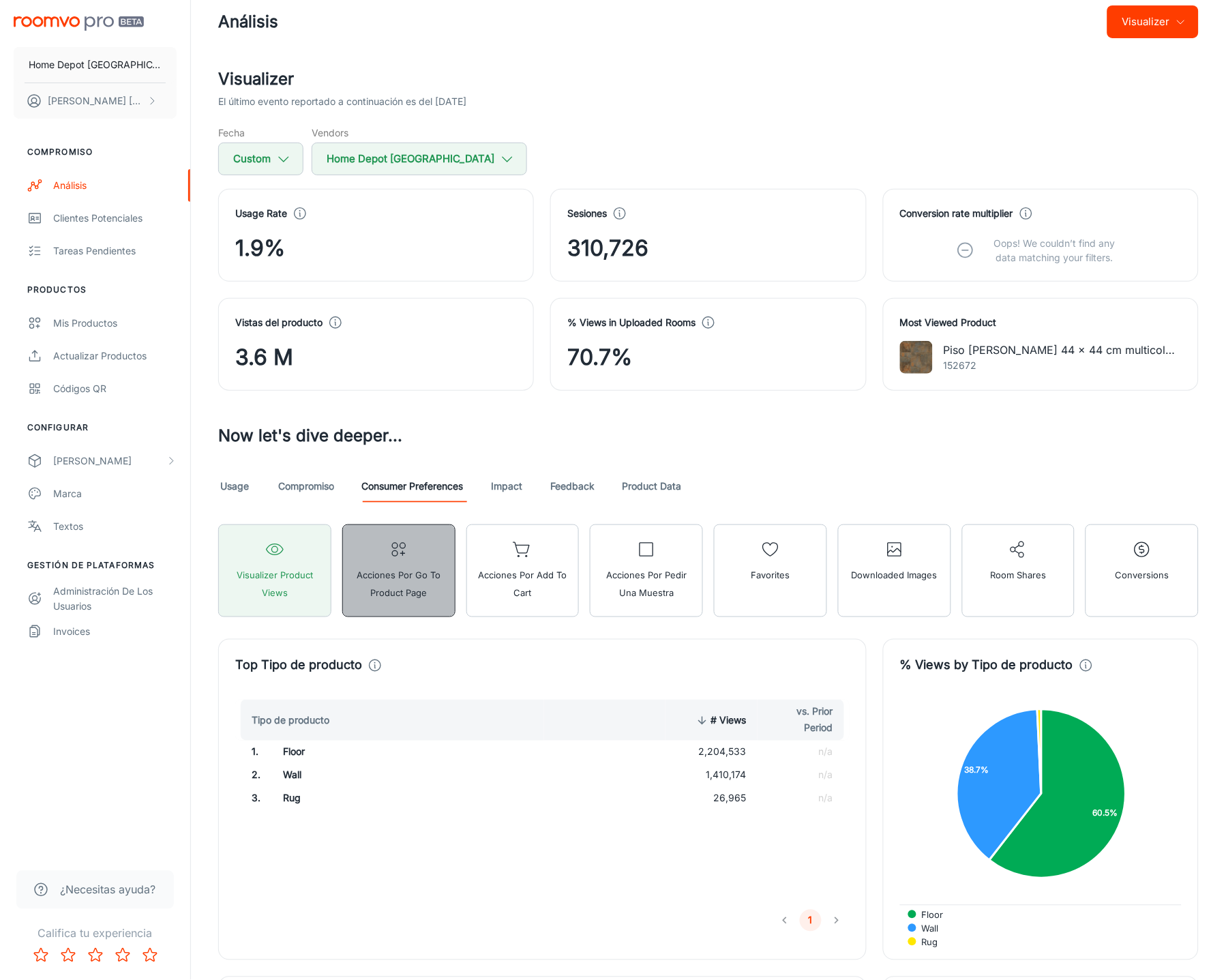
click at [435, 588] on span "Acciones por Go To Product Page" at bounding box center [398, 583] width 95 height 35
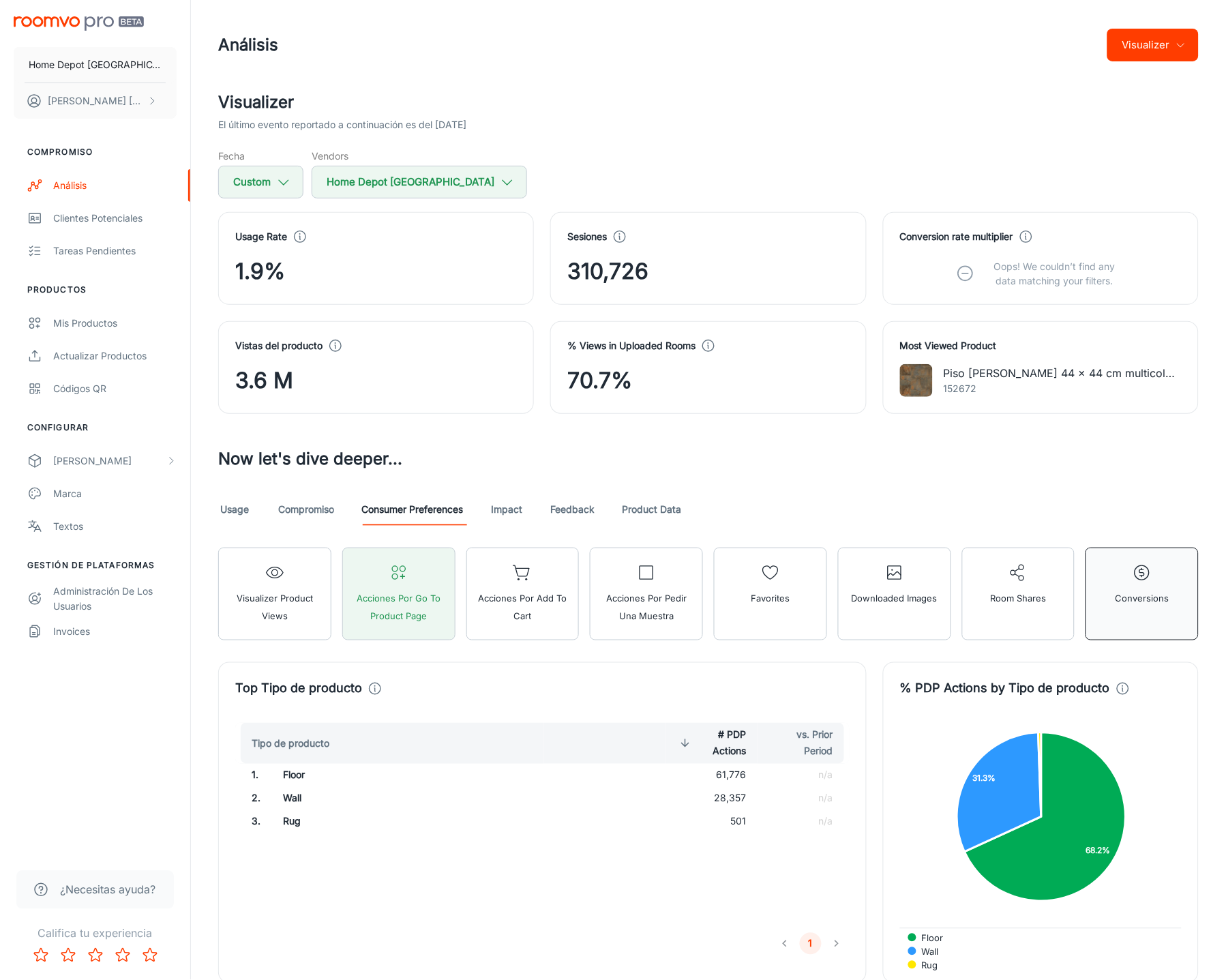
click at [1127, 594] on span "Conversions" at bounding box center [1141, 598] width 54 height 18
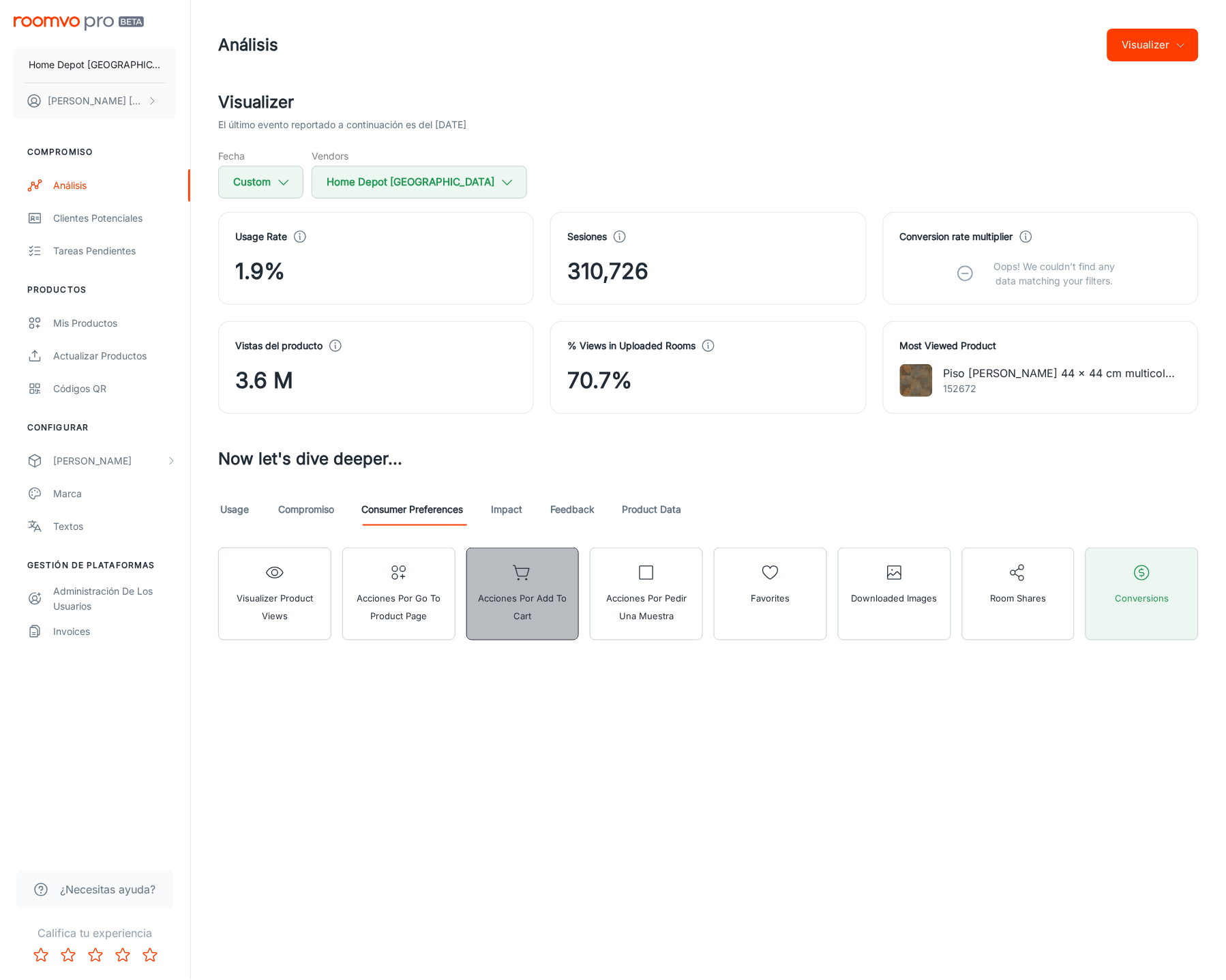
click at [557, 587] on button "Acciones por Add to Cart" at bounding box center [523, 593] width 113 height 93
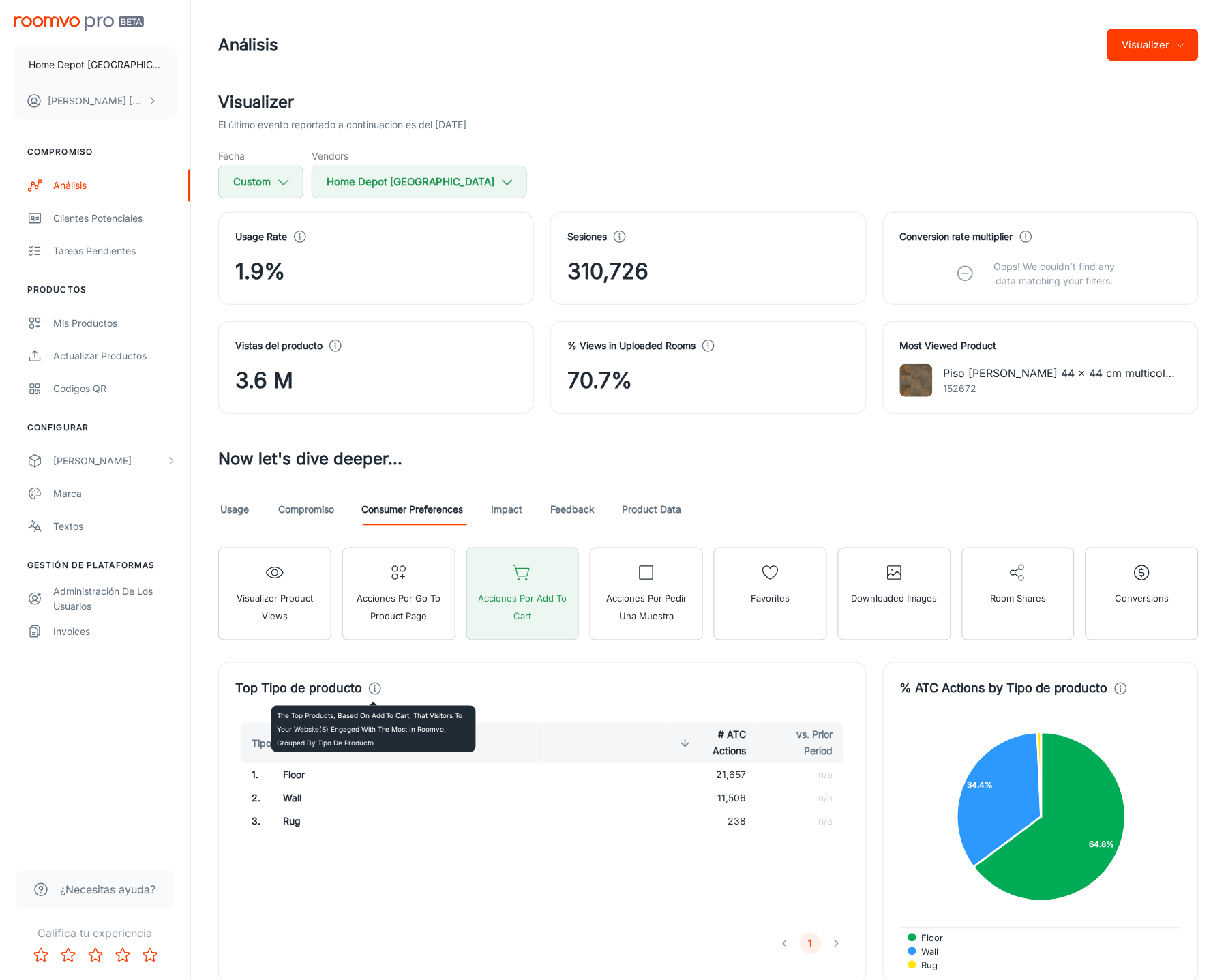
click at [374, 689] on icon at bounding box center [375, 688] width 15 height 15
click at [553, 679] on div "Top Tipo de producto" at bounding box center [542, 688] width 614 height 19
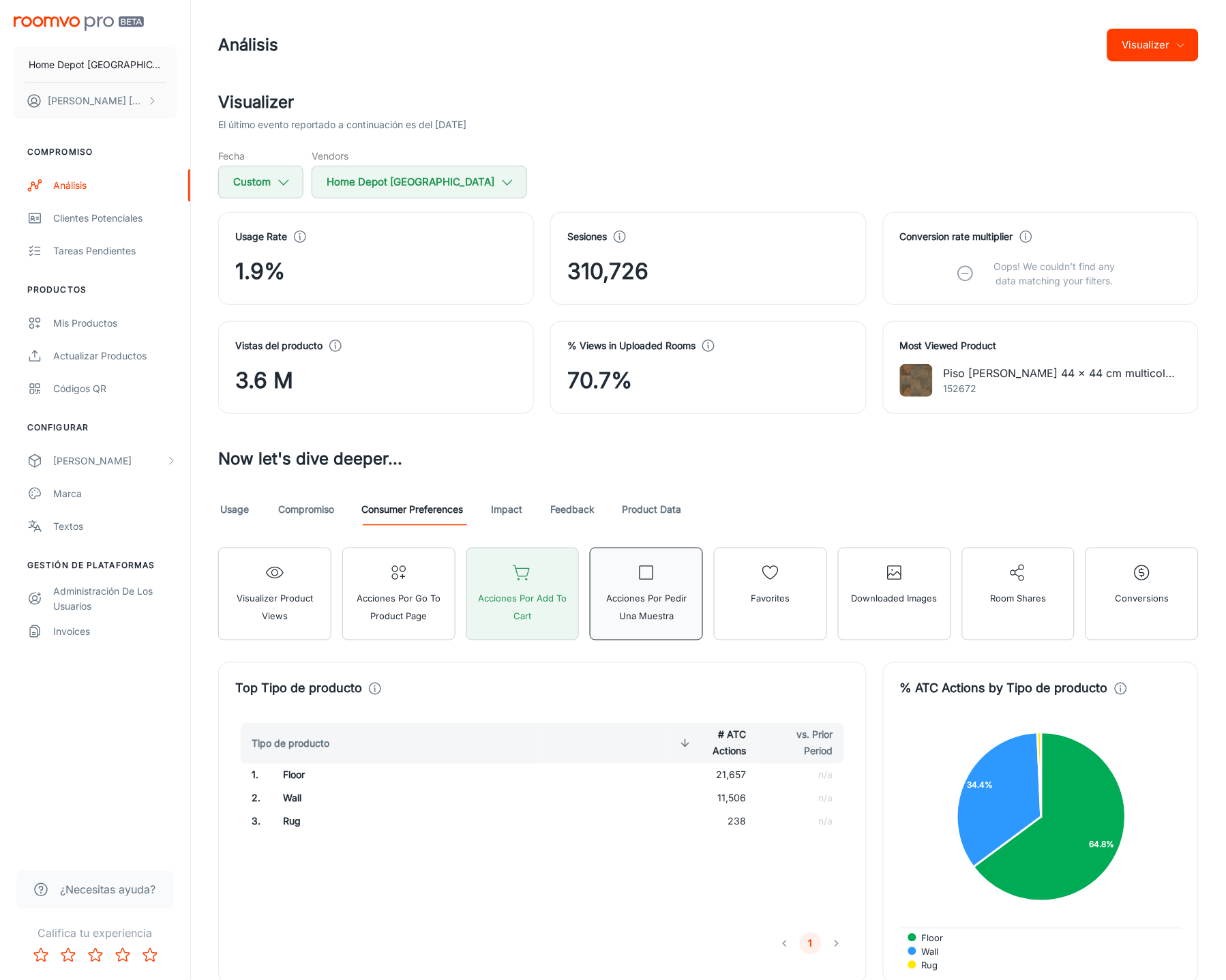
click at [631, 581] on button "Acciones por Pedir una muestra" at bounding box center [646, 593] width 113 height 93
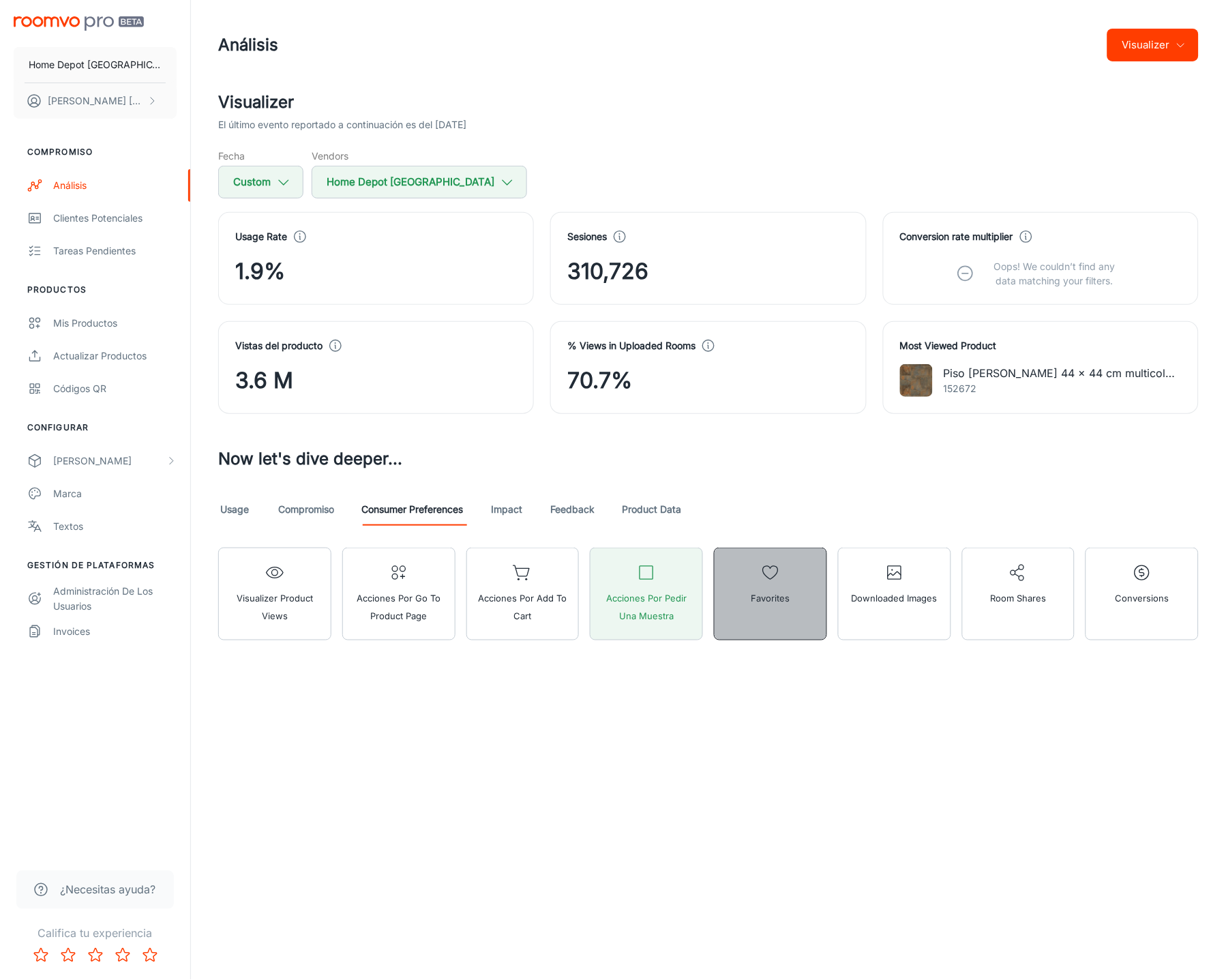
click at [759, 605] on span "Favorites" at bounding box center [770, 598] width 39 height 18
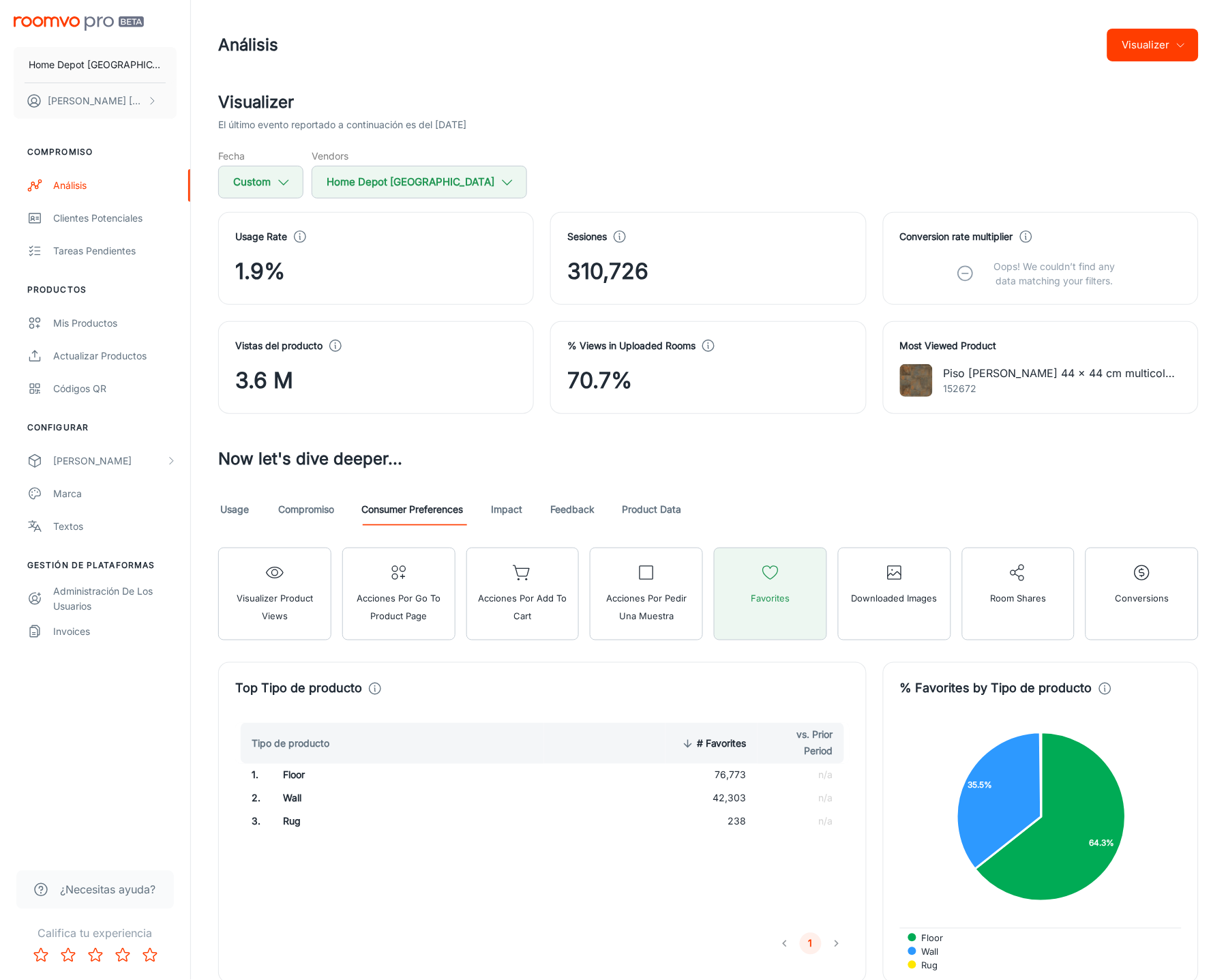
click at [1163, 36] on button "Visualizer" at bounding box center [1153, 44] width 92 height 33
click at [943, 128] on div at bounding box center [613, 490] width 1226 height 980
click at [495, 509] on link "Impact" at bounding box center [506, 509] width 33 height 33
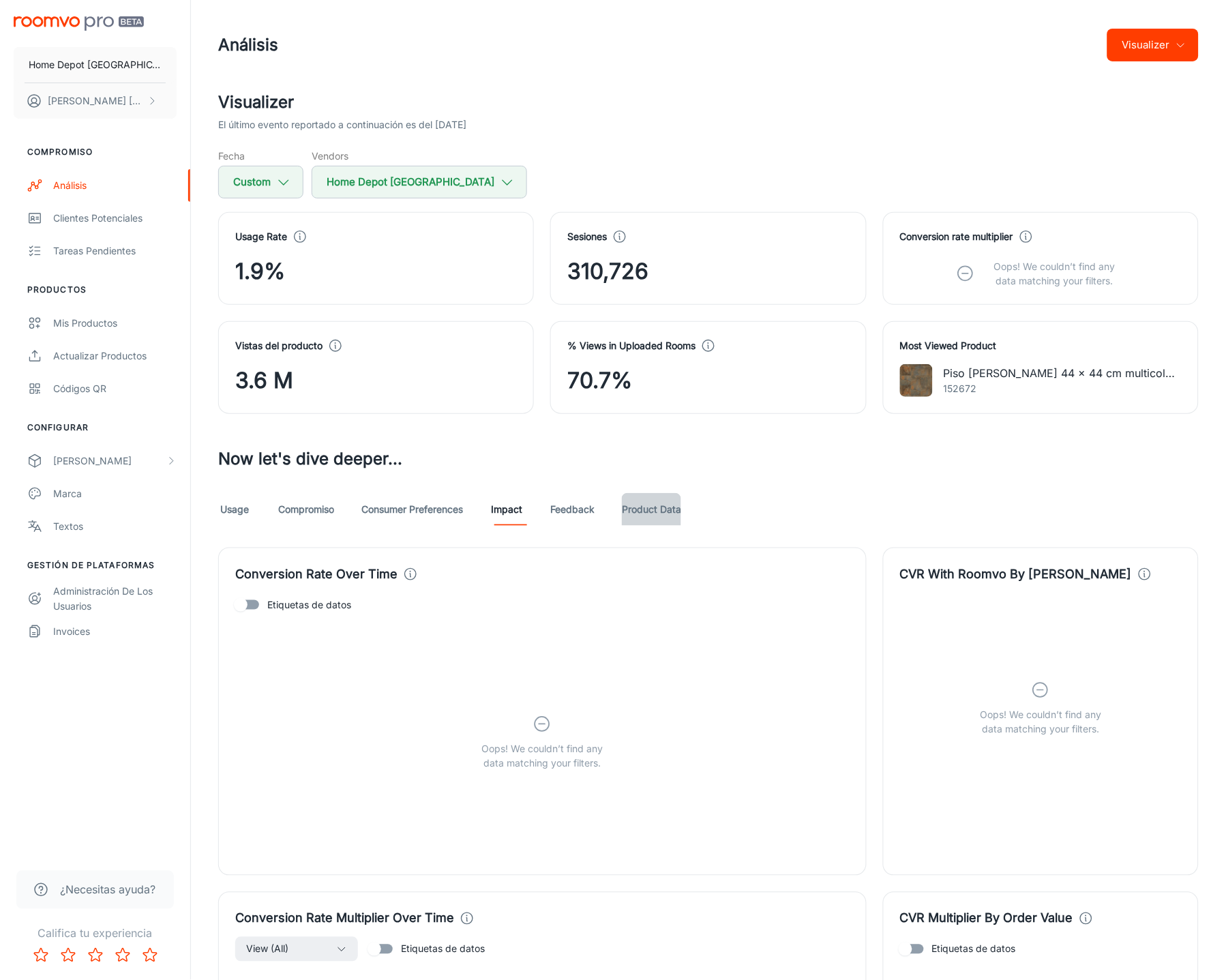
click at [680, 506] on link "Product Data" at bounding box center [650, 509] width 59 height 33
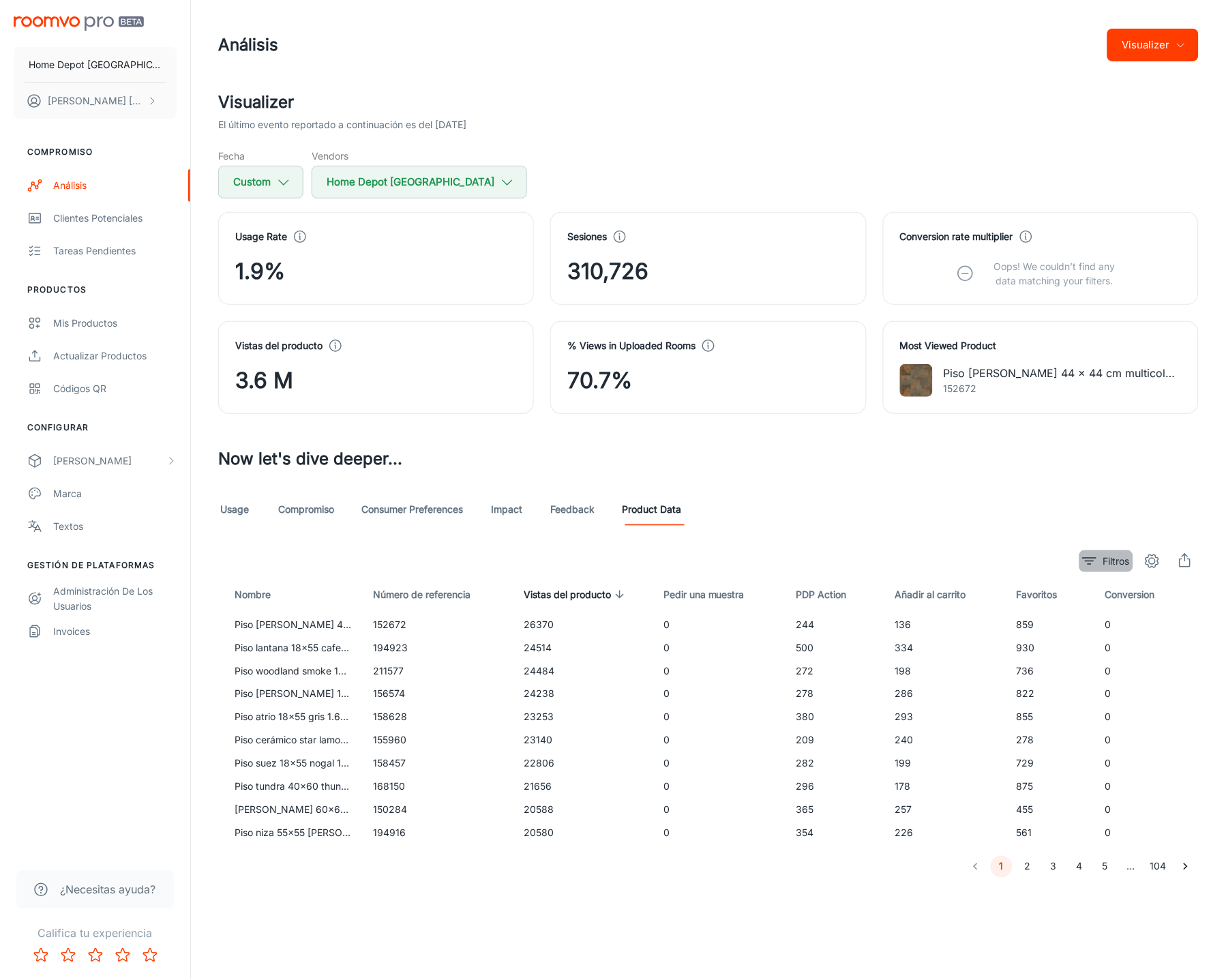
click at [1086, 562] on icon "filter" at bounding box center [1089, 561] width 17 height 17
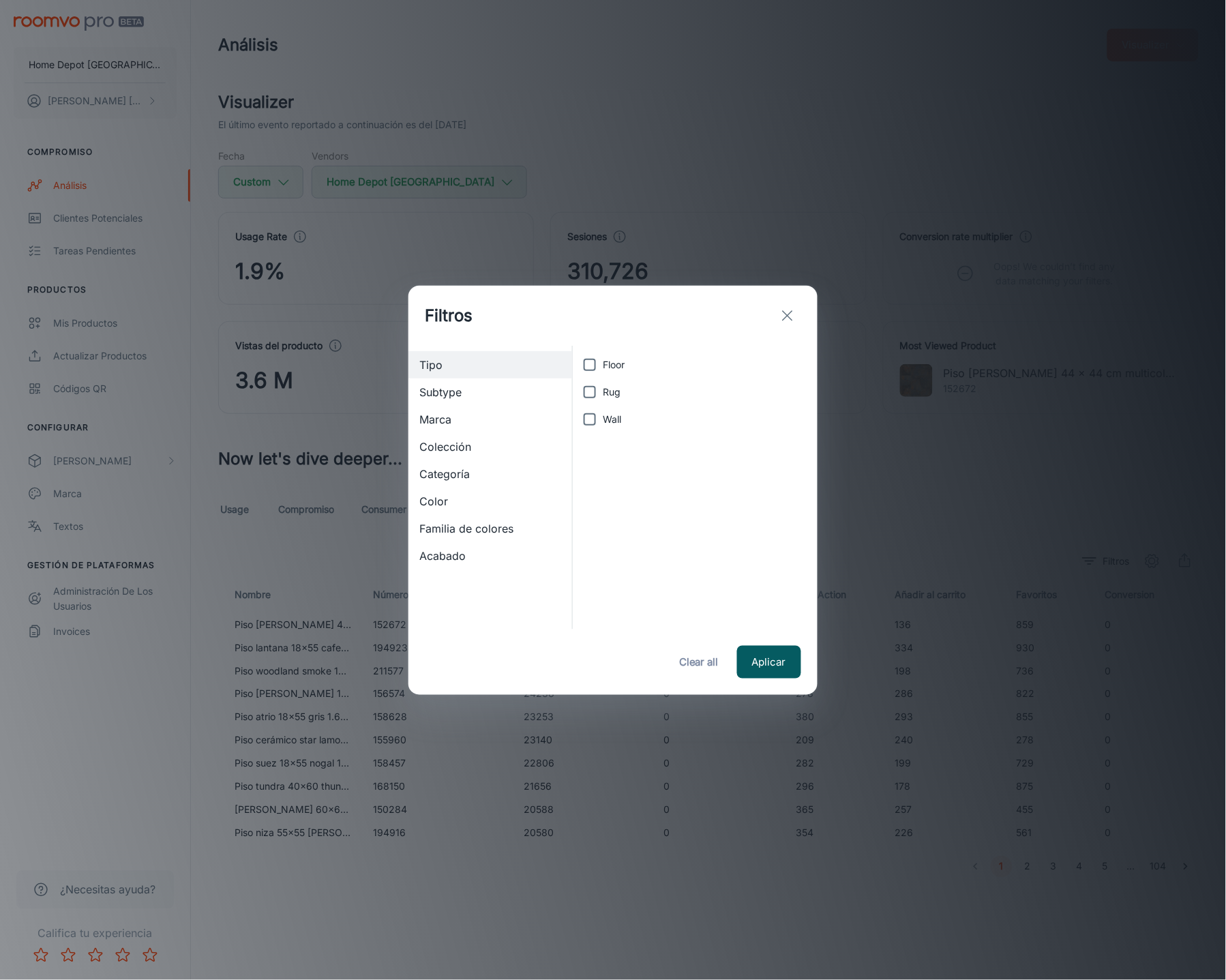
click at [585, 366] on input "Floor" at bounding box center [590, 364] width 27 height 27
checkbox input "true"
click at [591, 391] on input "Rug" at bounding box center [590, 391] width 27 height 27
checkbox input "true"
click at [591, 421] on input "Wall" at bounding box center [590, 419] width 27 height 27
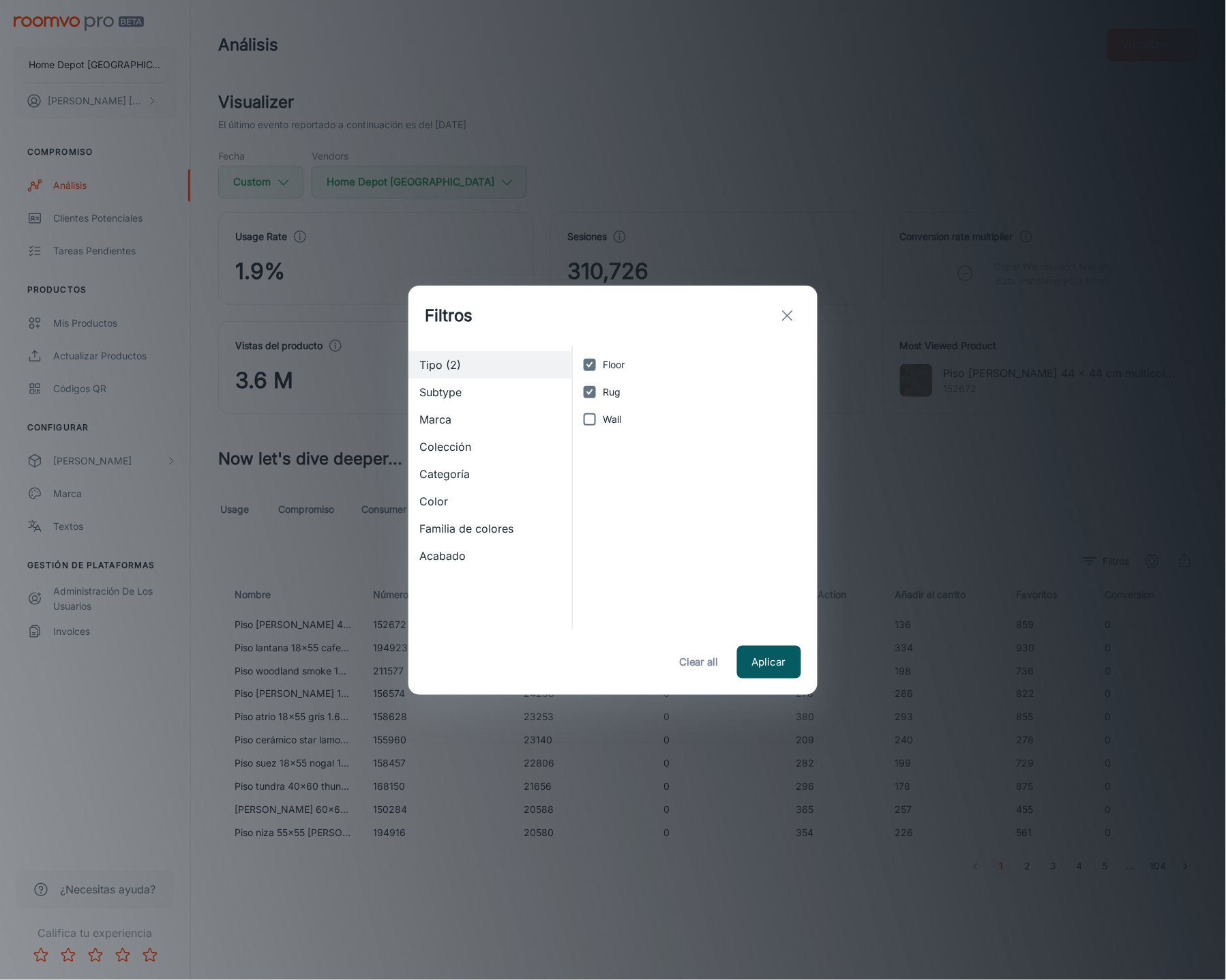
checkbox input "true"
click at [472, 394] on span "Subtype" at bounding box center [490, 391] width 142 height 17
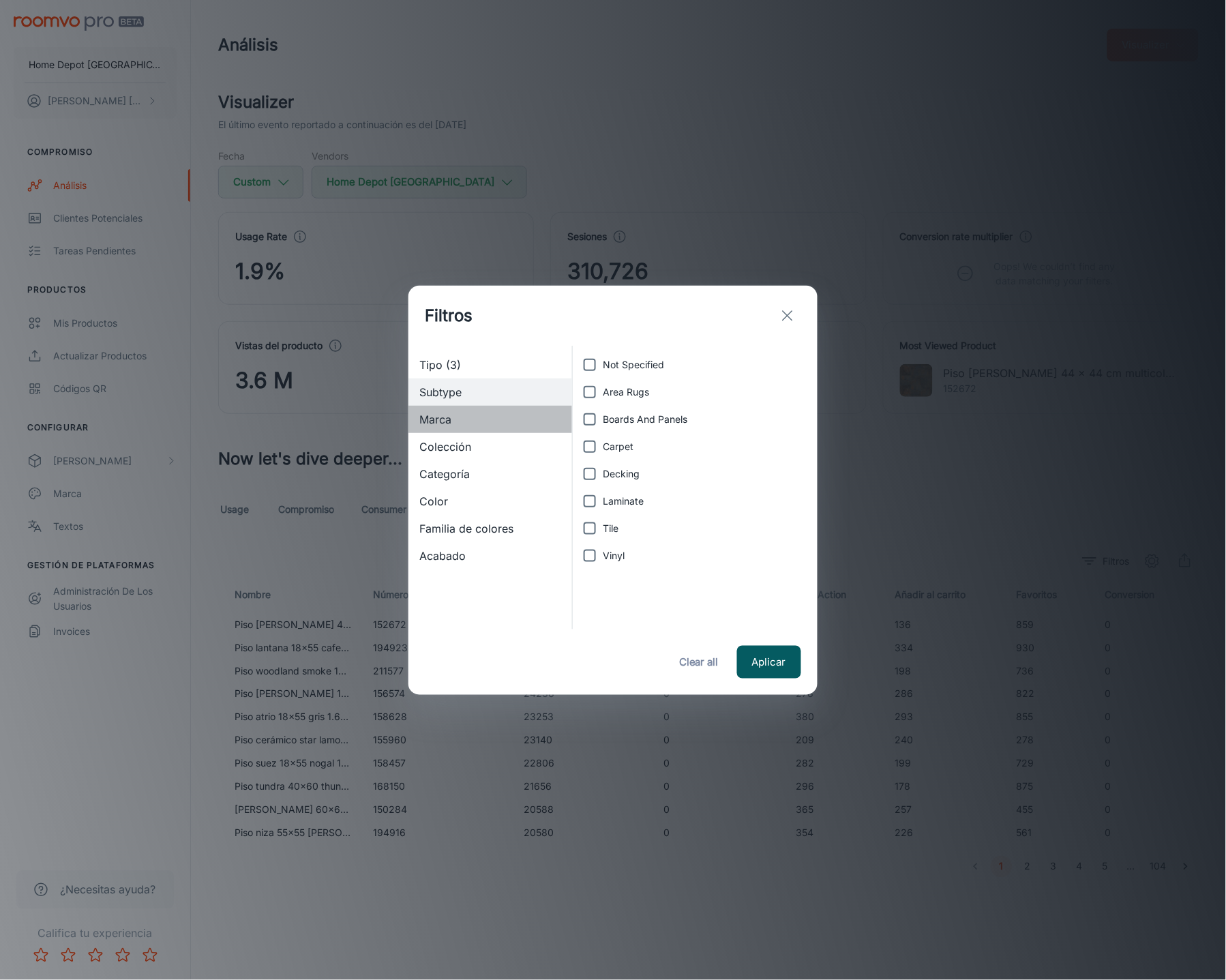
click at [467, 416] on span "Marca" at bounding box center [490, 419] width 142 height 17
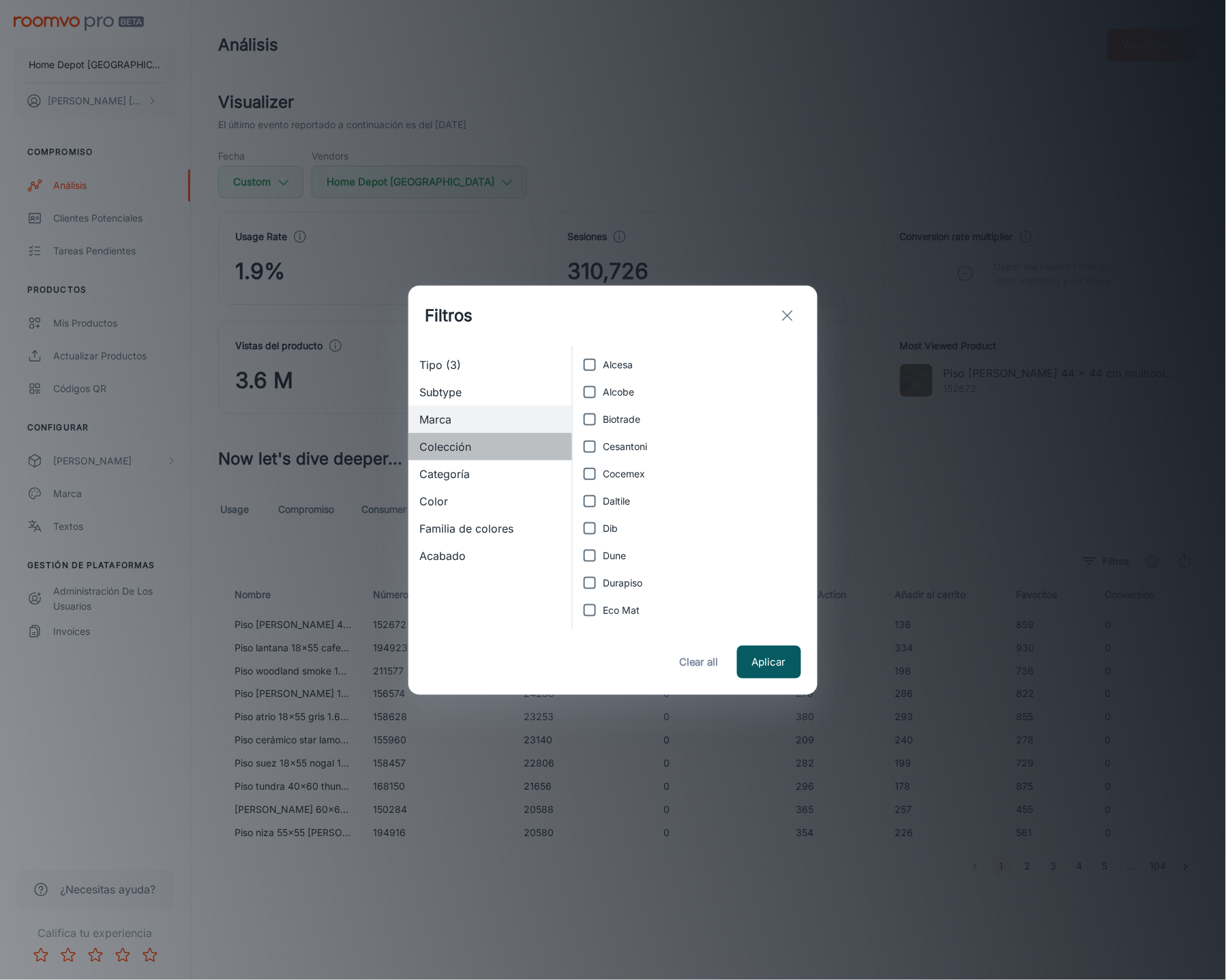
click at [471, 444] on span "Colección" at bounding box center [490, 446] width 142 height 17
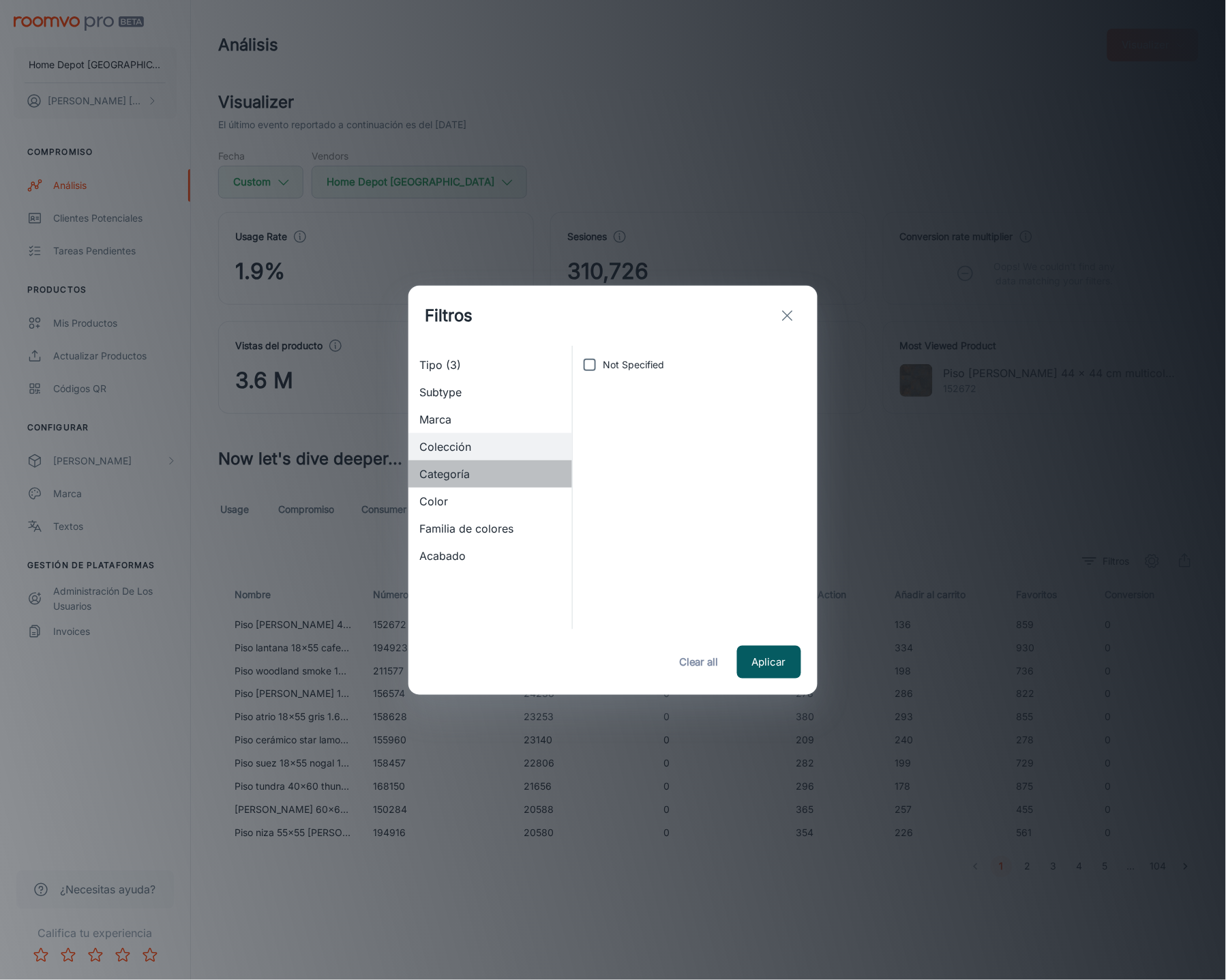
click at [472, 471] on span "Categoría" at bounding box center [490, 473] width 142 height 17
click at [473, 503] on span "Color" at bounding box center [490, 501] width 142 height 17
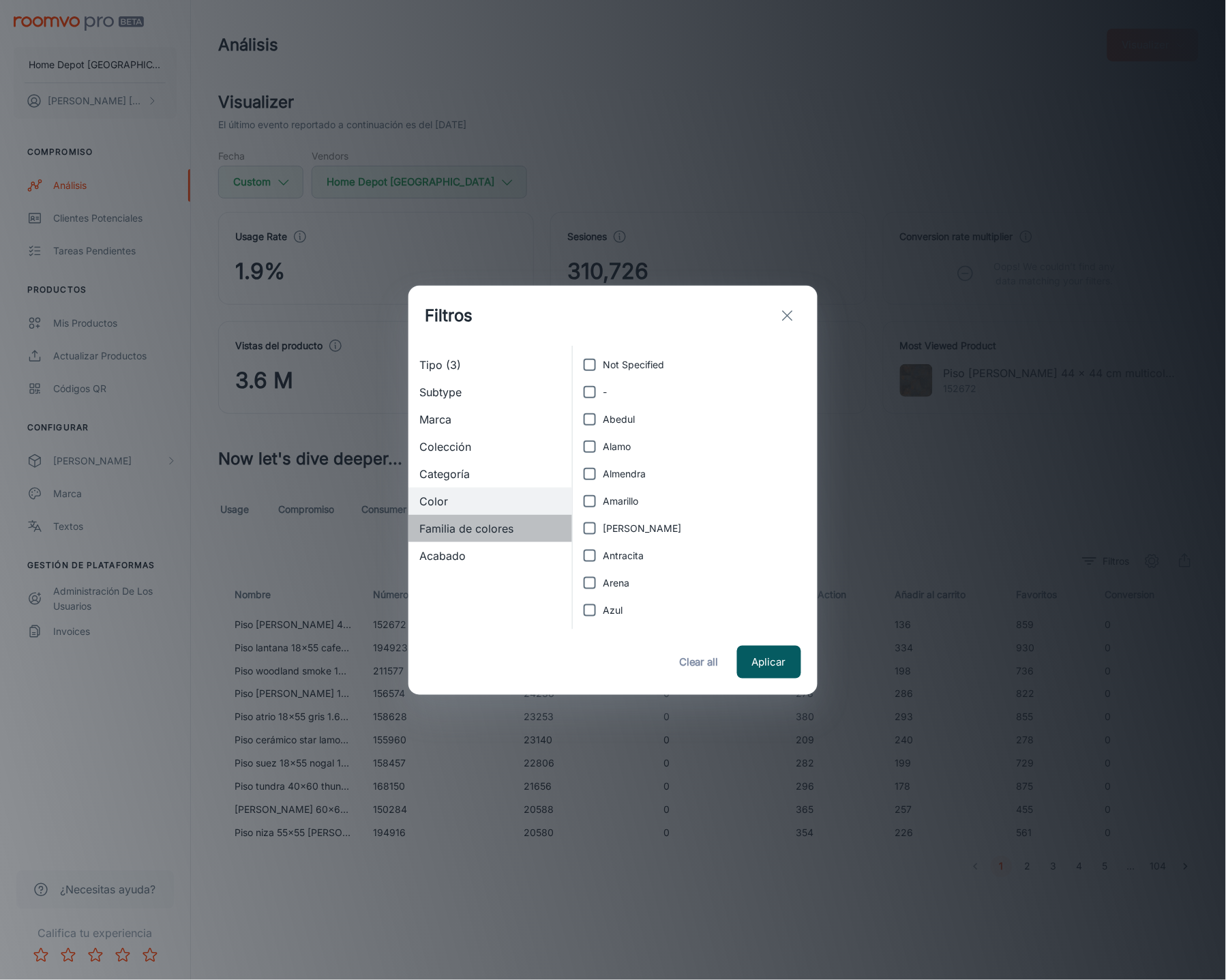
click at [514, 530] on span "Familia de colores" at bounding box center [490, 528] width 142 height 17
click at [509, 543] on div "Acabado" at bounding box center [490, 555] width 164 height 27
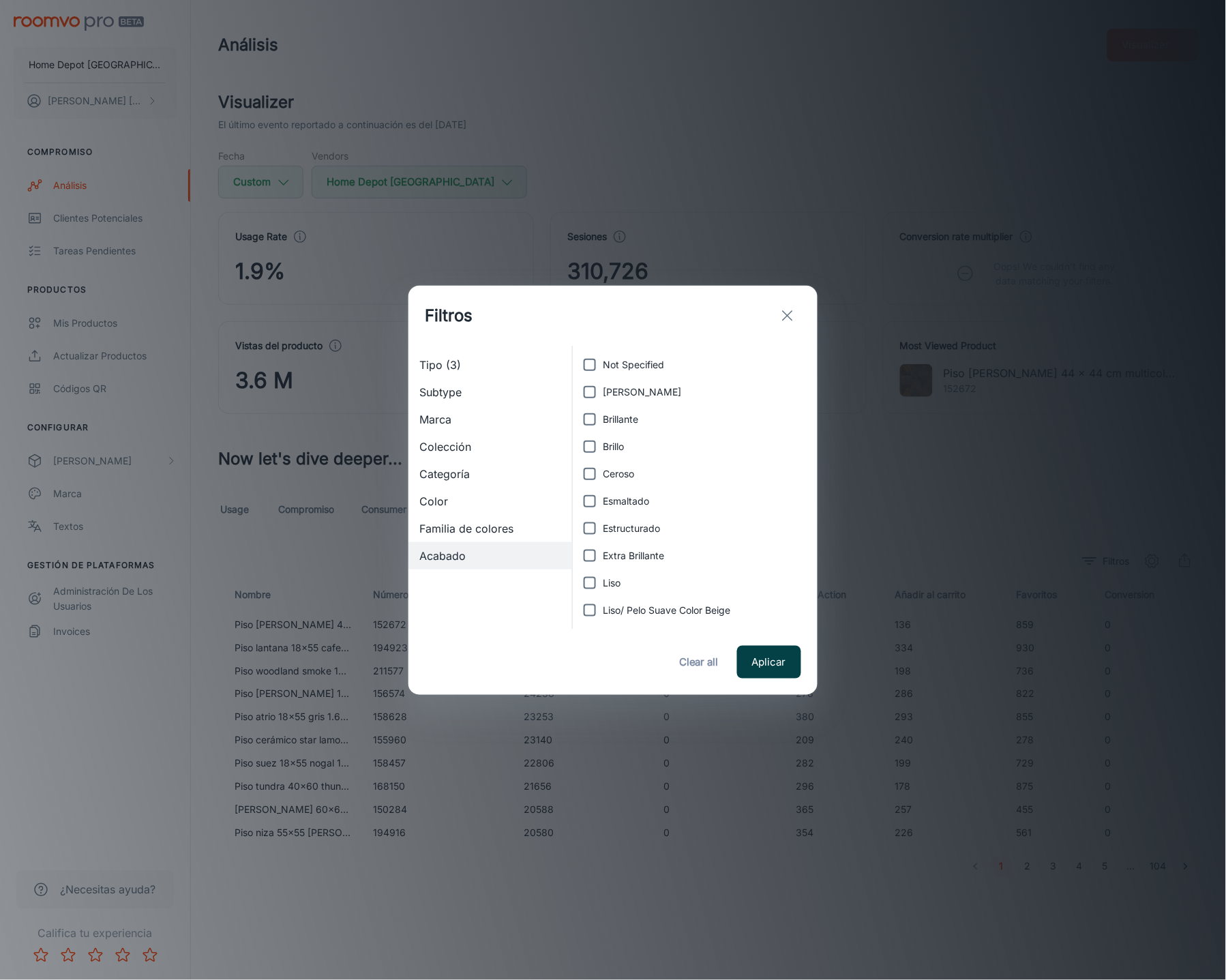
click at [783, 665] on button "Aplicar" at bounding box center [769, 662] width 64 height 33
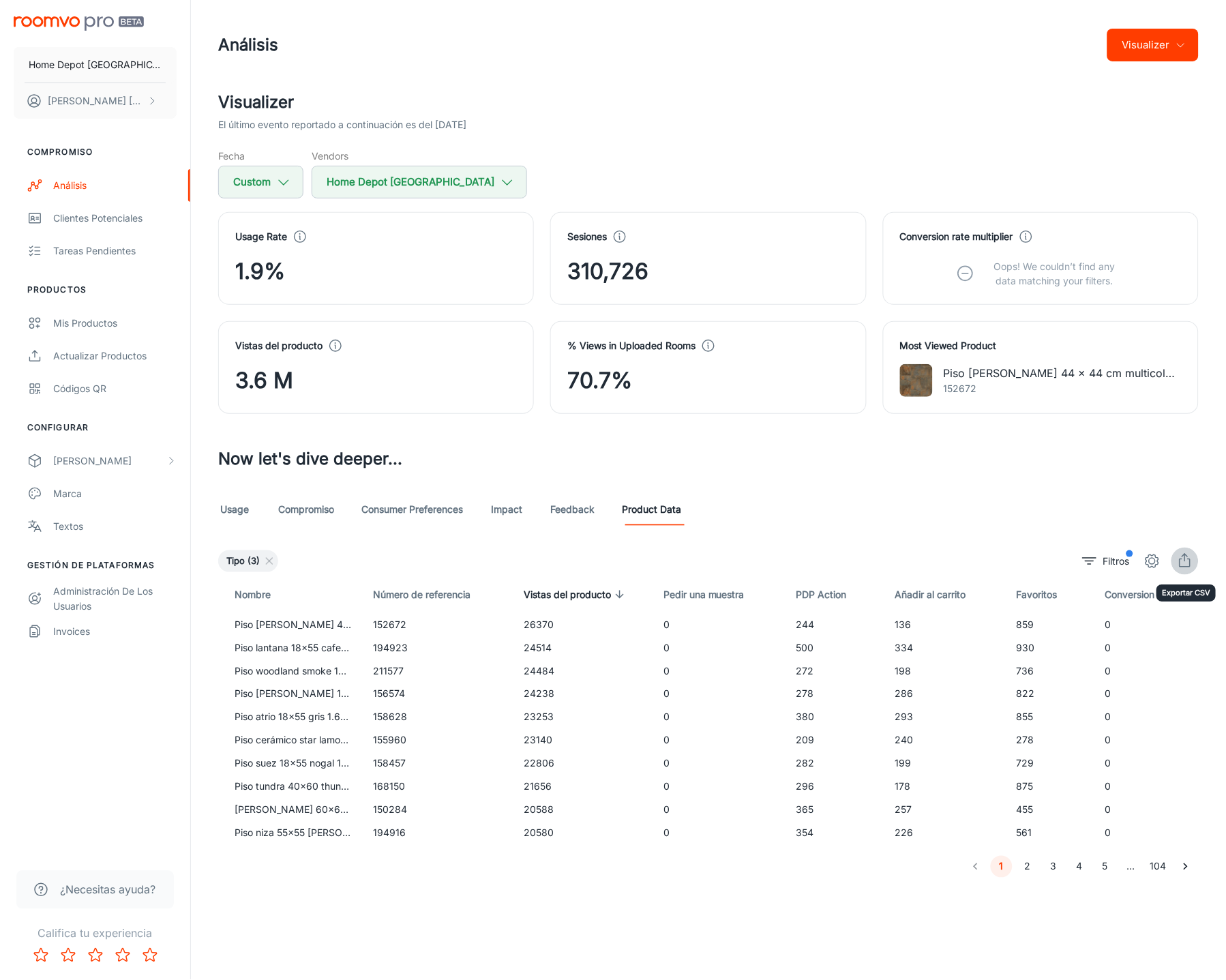
click at [1188, 563] on icon "export" at bounding box center [1185, 561] width 17 height 17
